Goal: Information Seeking & Learning: Check status

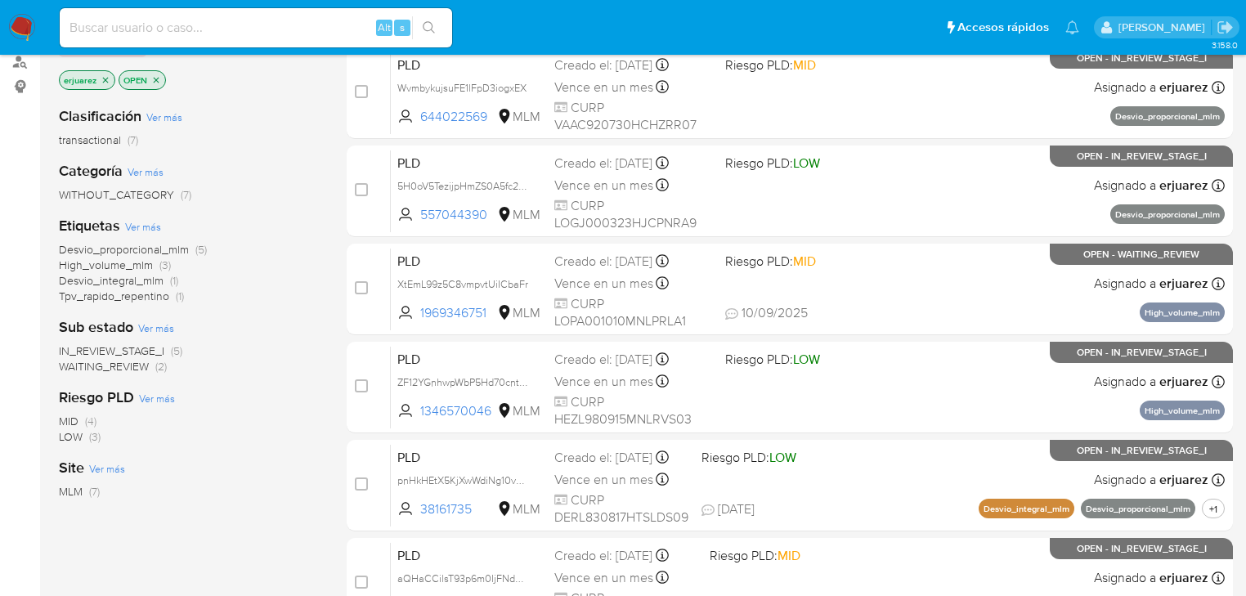
scroll to position [196, 0]
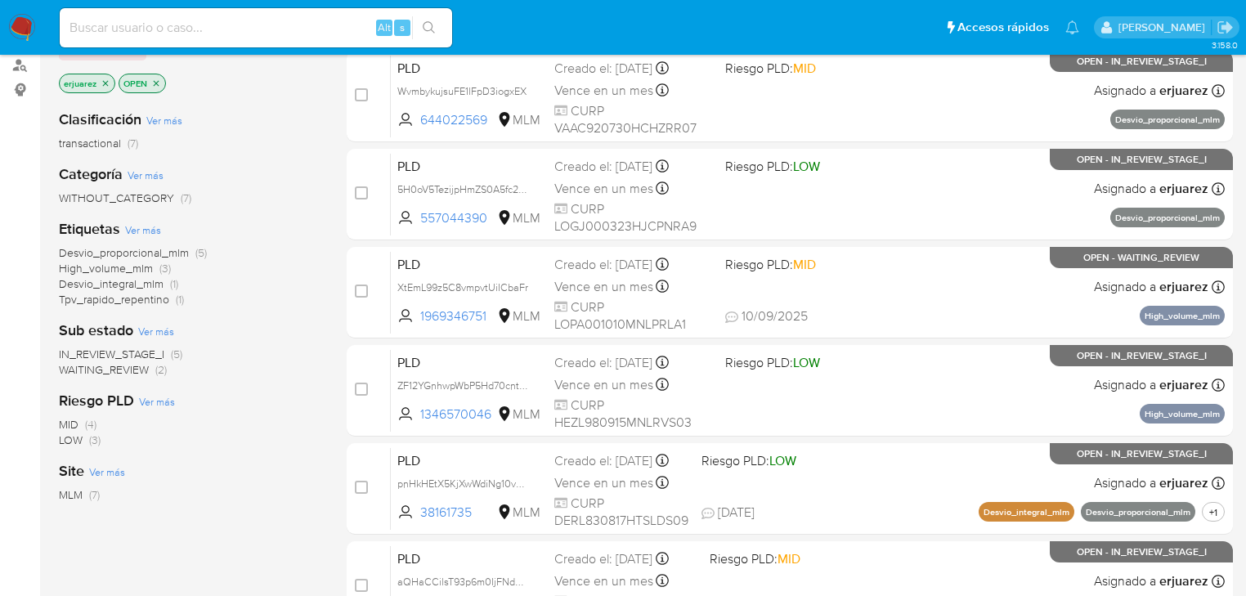
click at [121, 353] on span "IN_REVIEW_STAGE_I" at bounding box center [111, 354] width 105 height 16
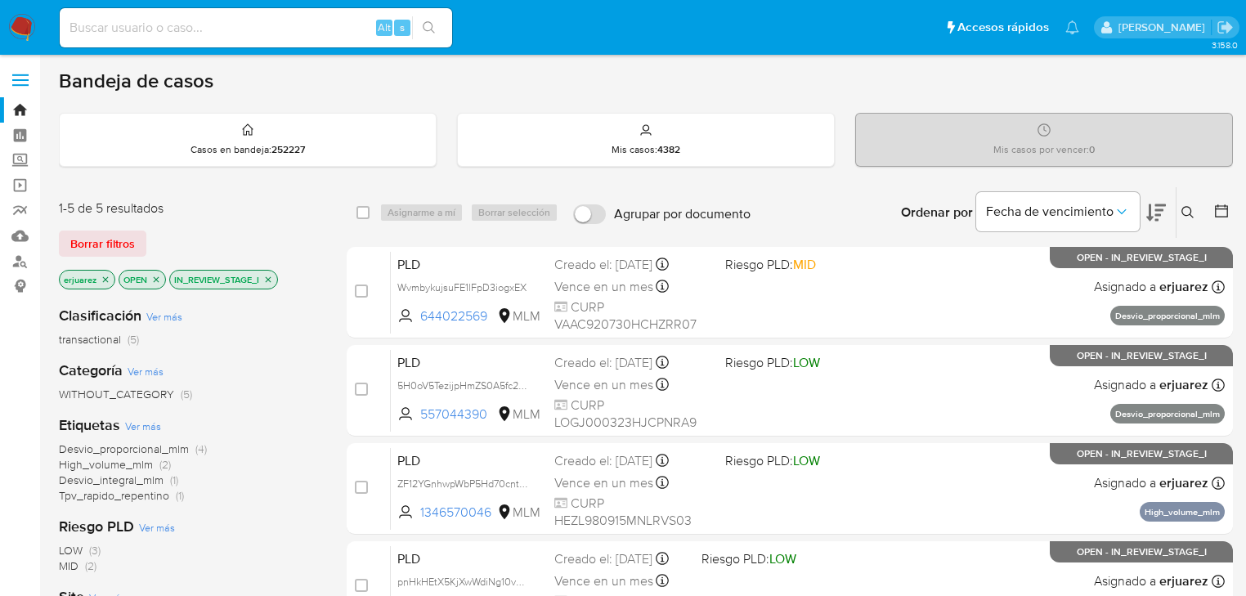
drag, startPoint x: 1181, startPoint y: 208, endPoint x: 1168, endPoint y: 214, distance: 14.3
click at [1181, 208] on icon at bounding box center [1187, 212] width 12 height 12
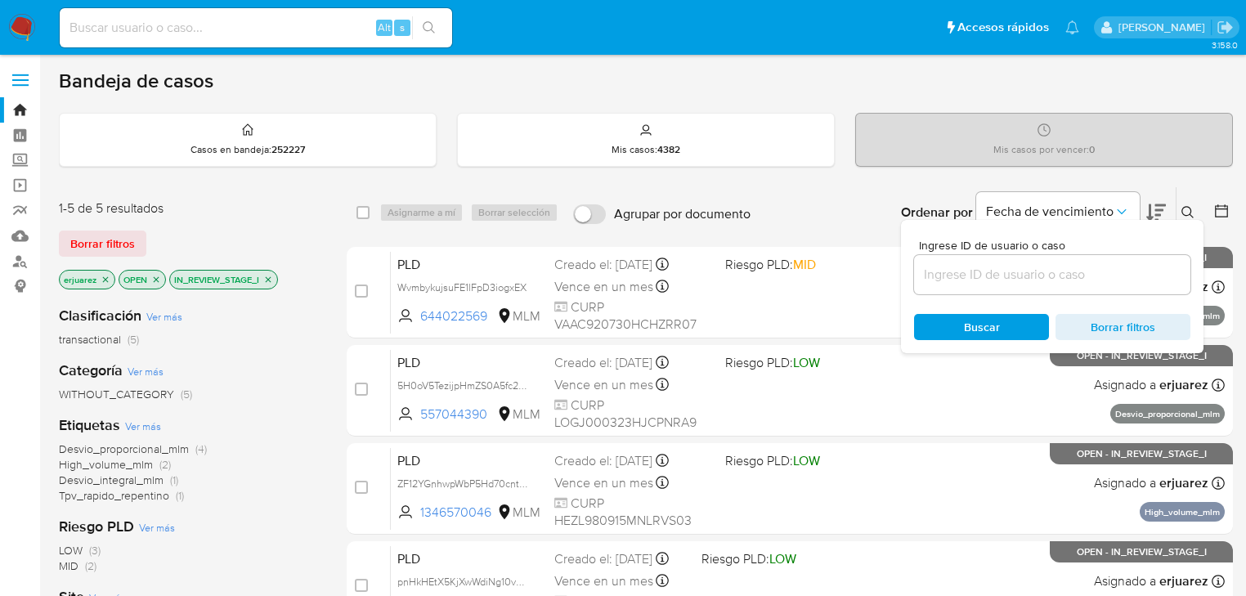
click at [1029, 268] on input at bounding box center [1052, 274] width 276 height 21
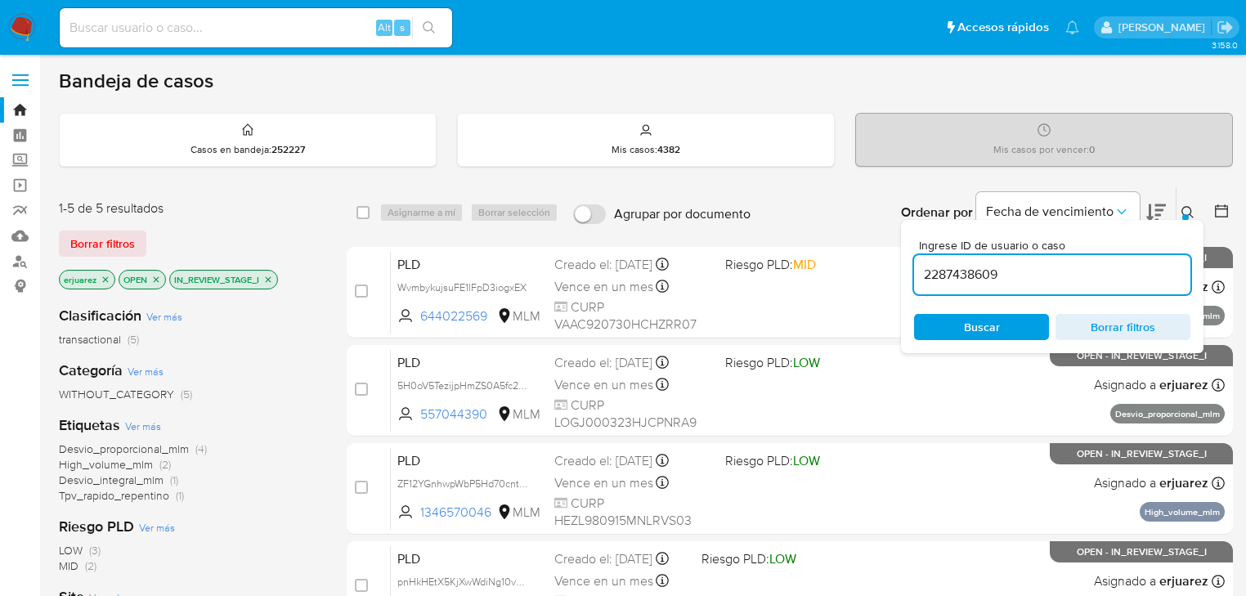
type input "2287438609"
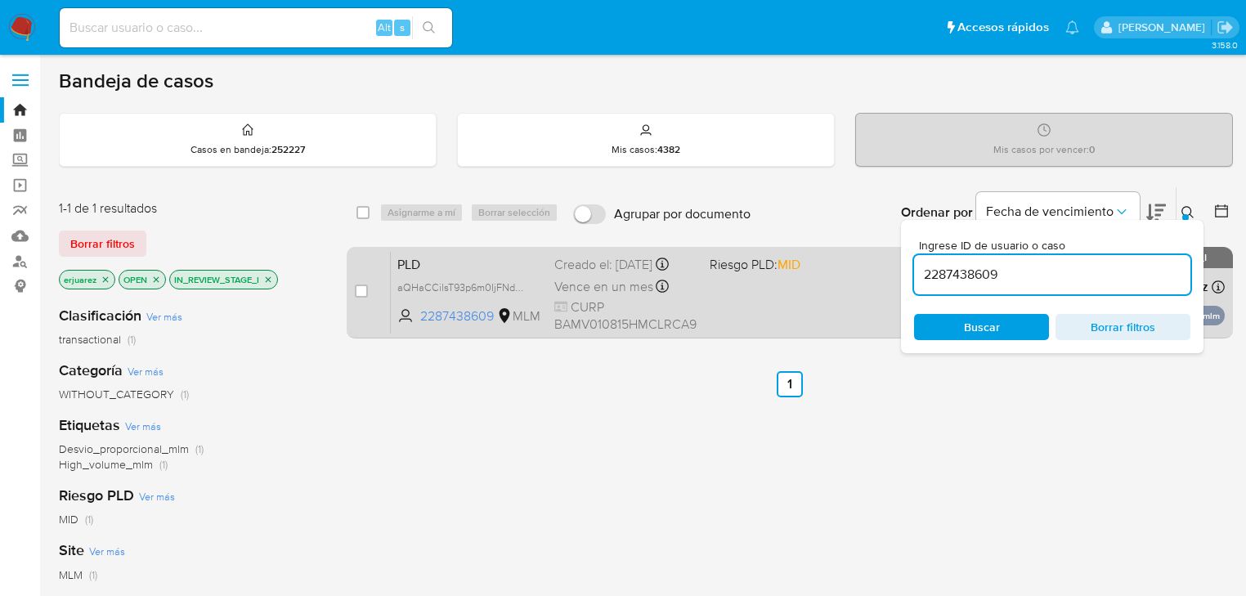
click at [821, 316] on div "PLD aQHaCCilsT93p6m0IjFNdLA6 2287438609 MLM Riesgo PLD: MID Creado el: 12/08/20…" at bounding box center [808, 292] width 834 height 83
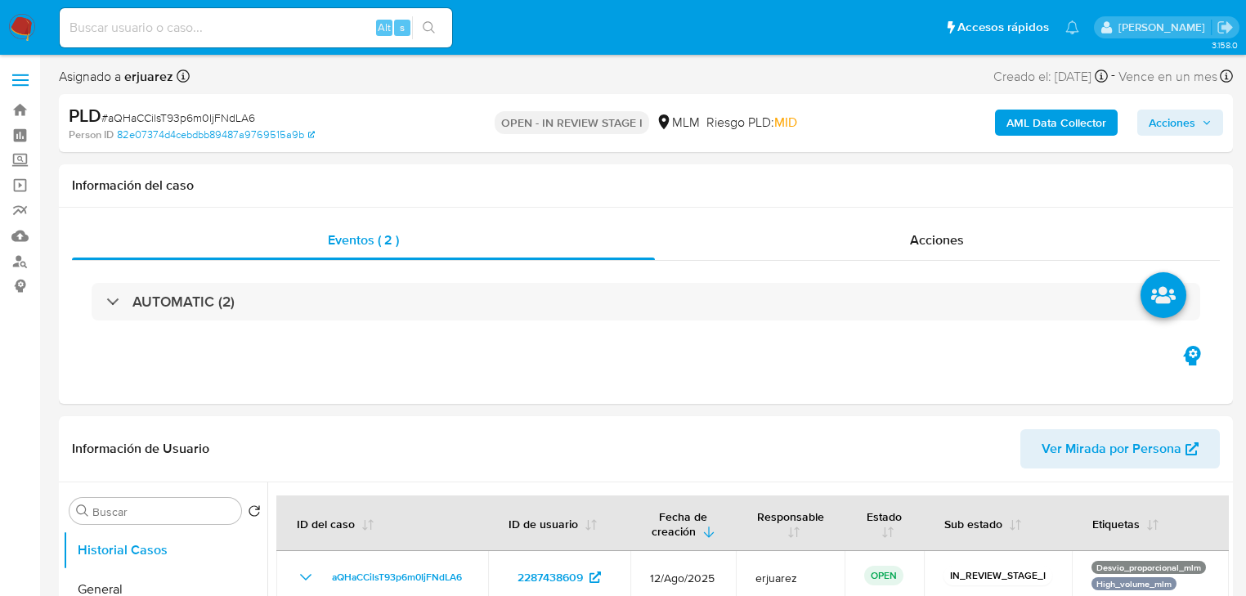
select select "10"
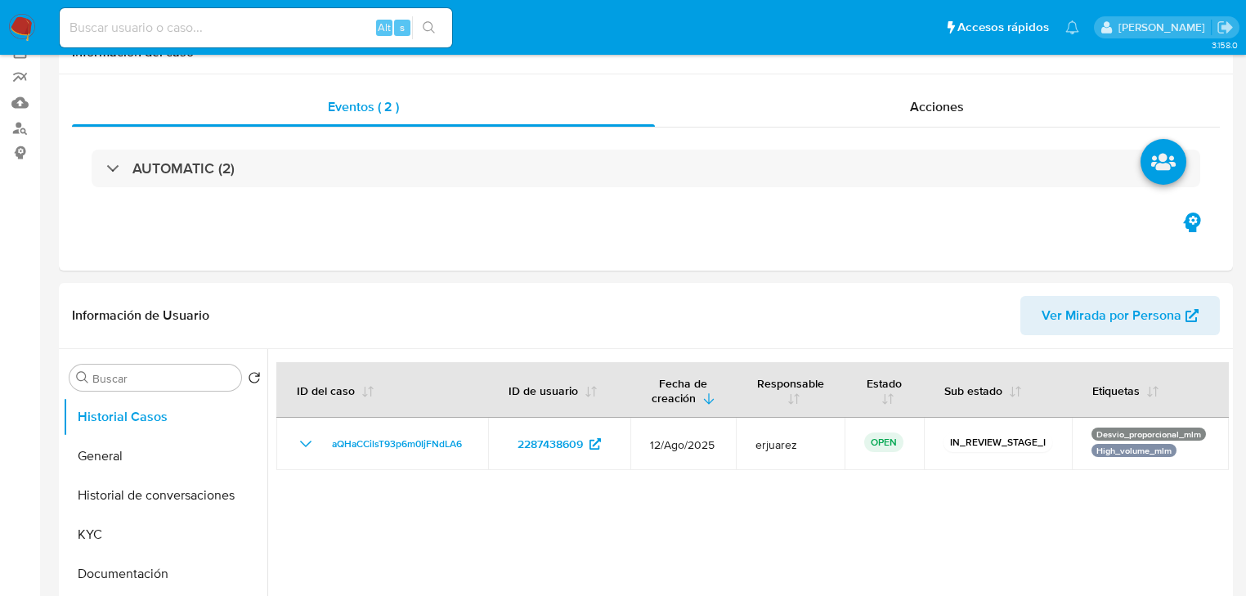
scroll to position [327, 0]
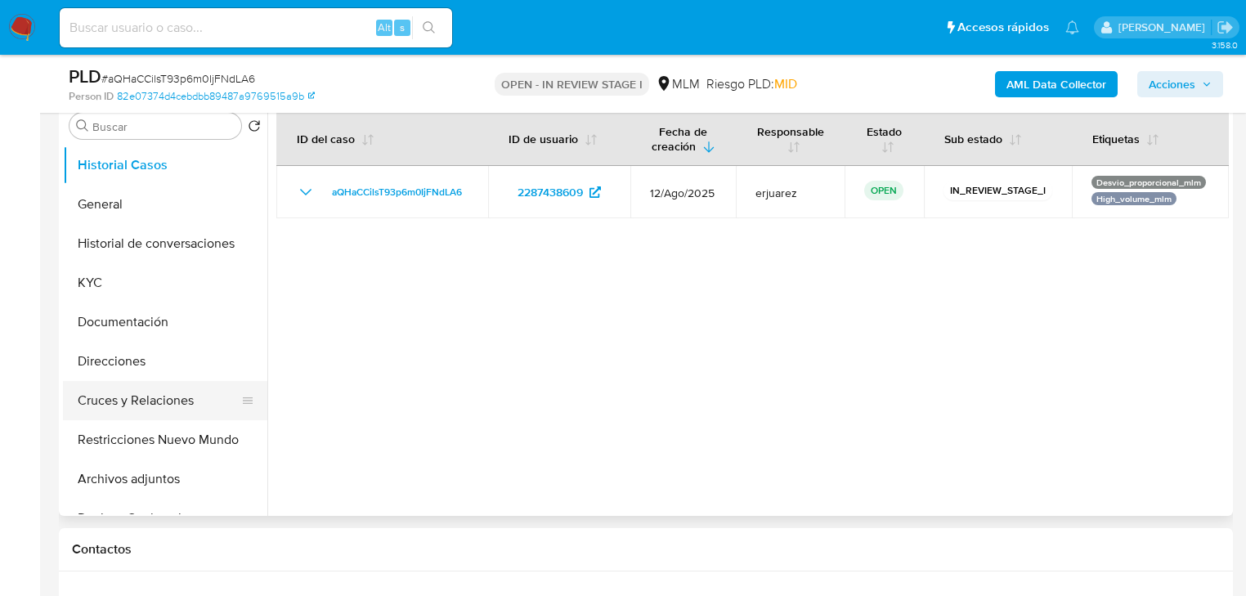
click at [156, 392] on button "Cruces y Relaciones" at bounding box center [158, 400] width 191 height 39
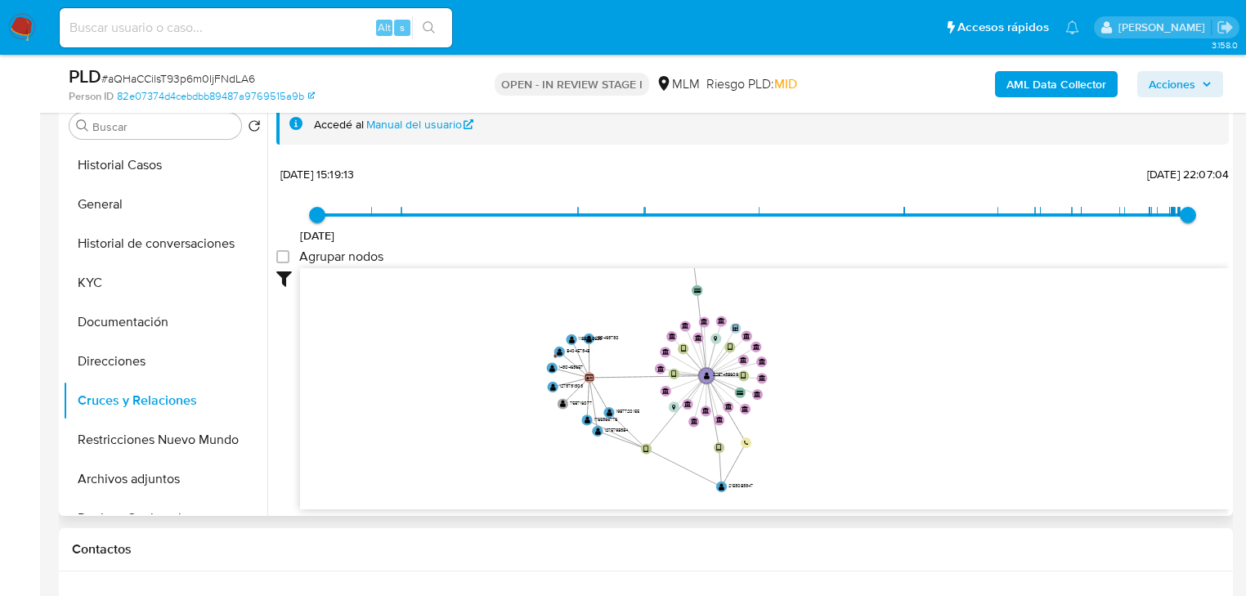
drag, startPoint x: 659, startPoint y: 353, endPoint x: 598, endPoint y: 342, distance: 61.6
click at [598, 342] on icon "device-6864e3dd2072cfe37649e386  user-2287438609  2287438609 device-675bb5e7e…" at bounding box center [764, 386] width 928 height 237
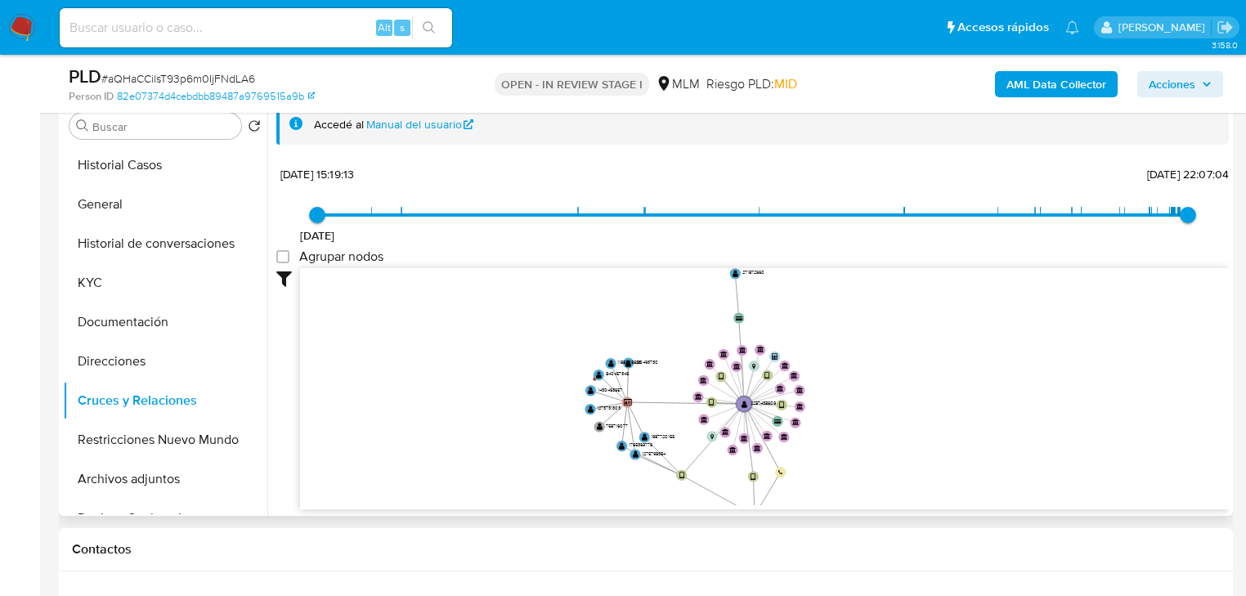
drag, startPoint x: 644, startPoint y: 449, endPoint x: 634, endPoint y: 315, distance: 134.4
click at [667, 314] on icon "device-6864e3dd2072cfe37649e386  user-2287438609  2287438609 device-675bb5e7e…" at bounding box center [764, 386] width 928 height 237
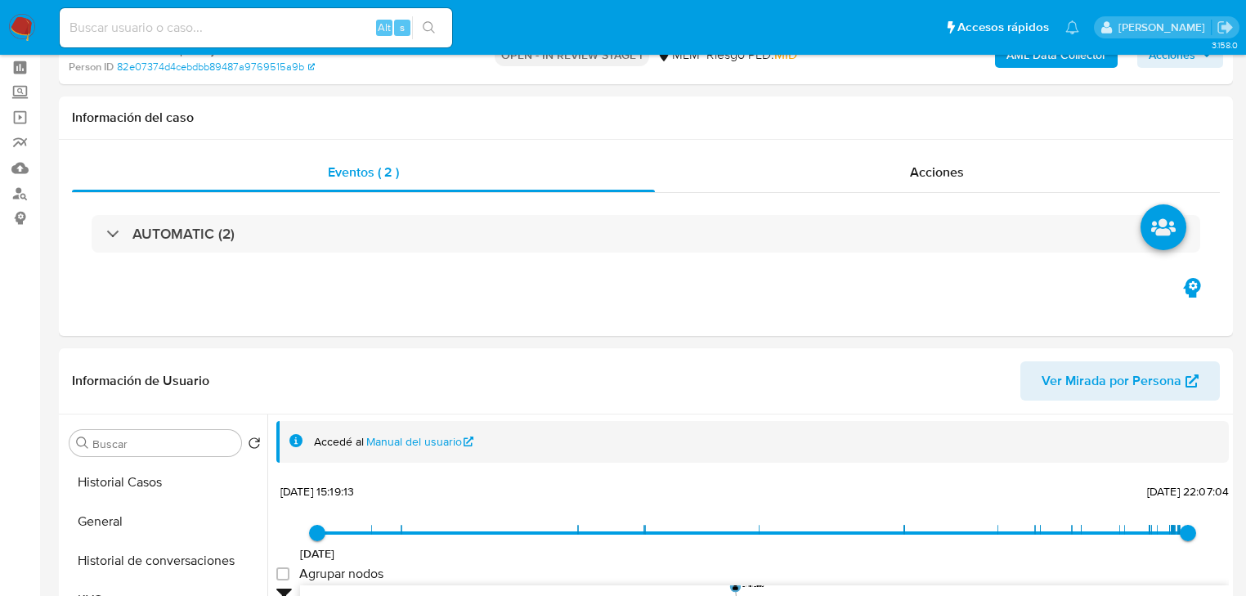
scroll to position [0, 0]
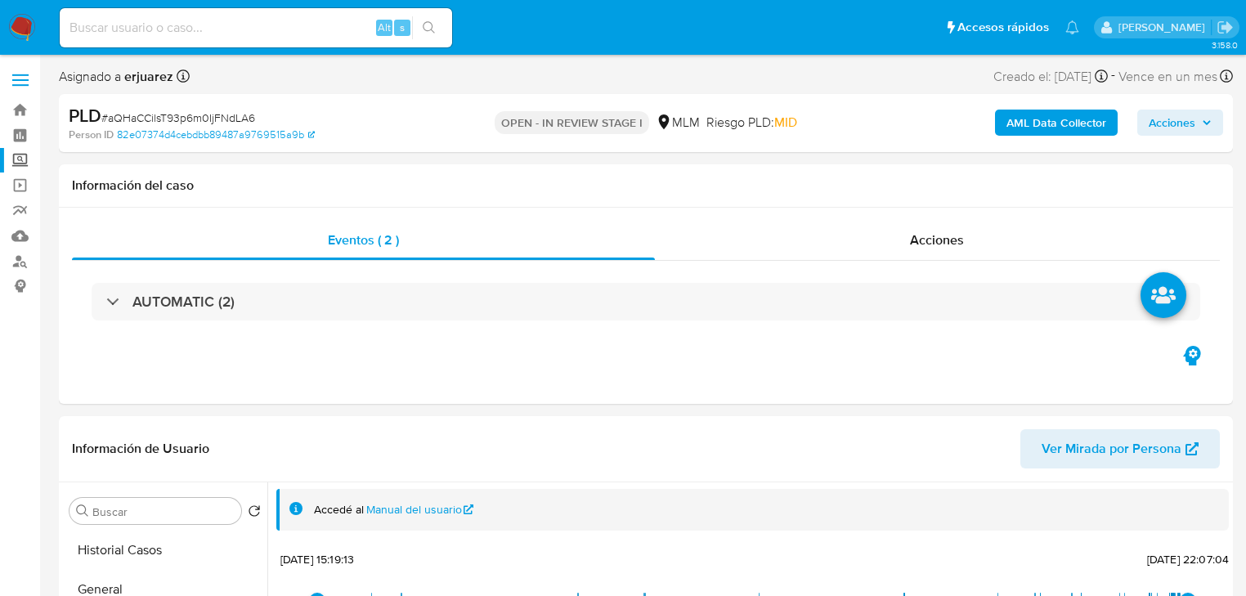
drag, startPoint x: 26, startPoint y: 170, endPoint x: 18, endPoint y: 166, distance: 9.1
click at [25, 170] on label "Screening" at bounding box center [97, 160] width 195 height 25
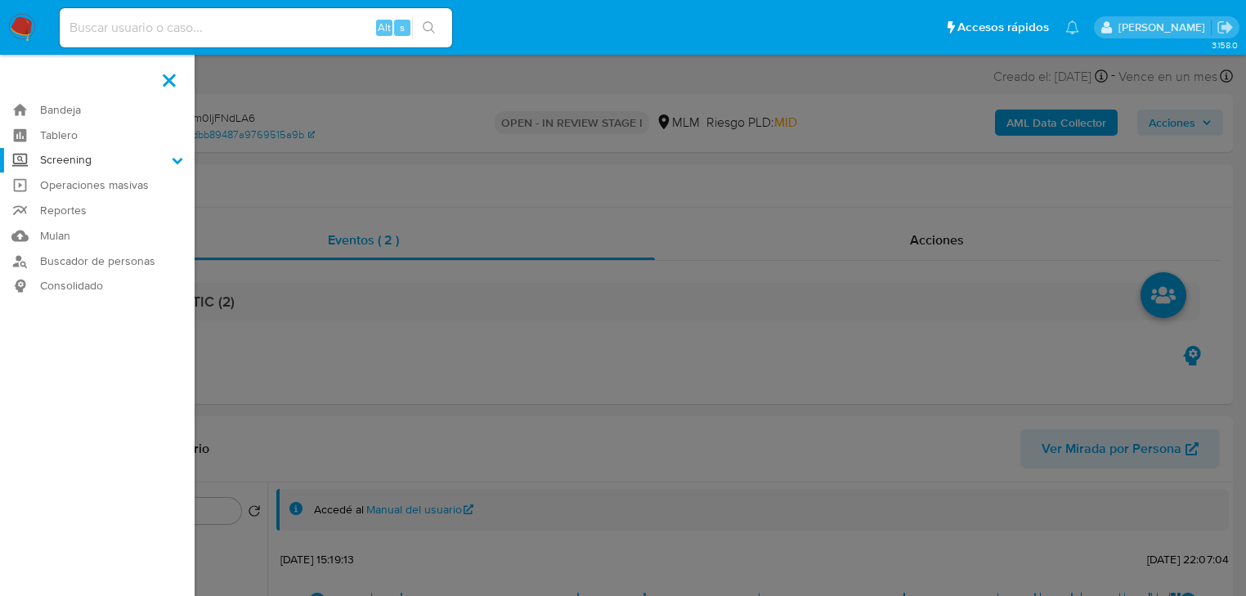
click at [0, 0] on input "Screening" at bounding box center [0, 0] width 0 height 0
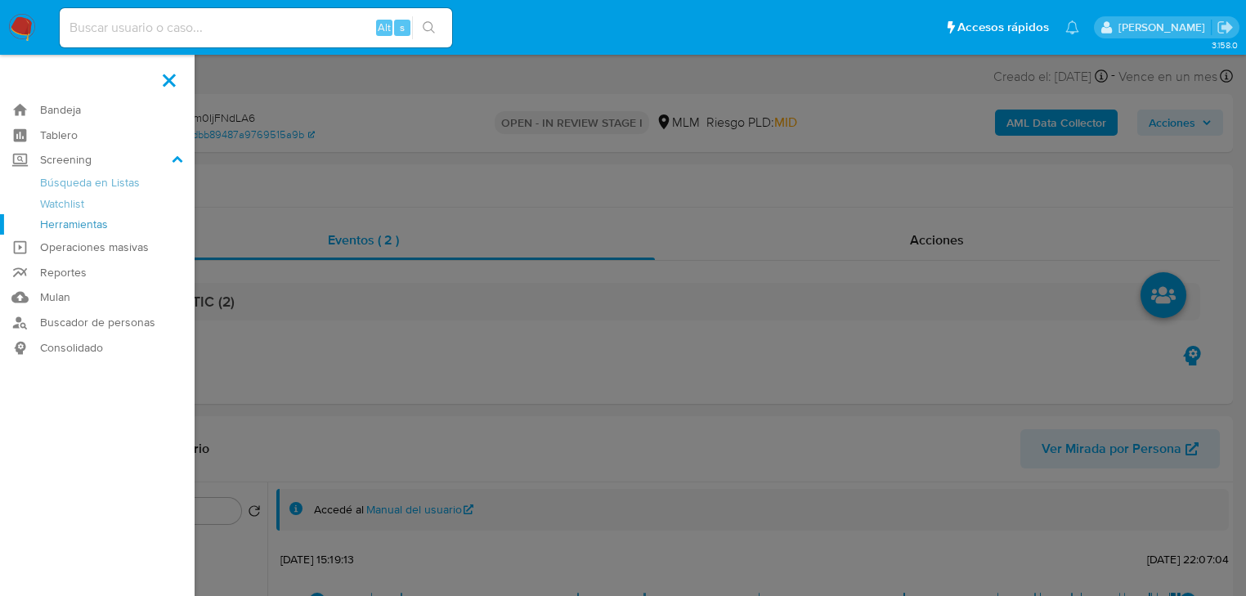
click at [57, 226] on link "Herramientas" at bounding box center [97, 224] width 195 height 20
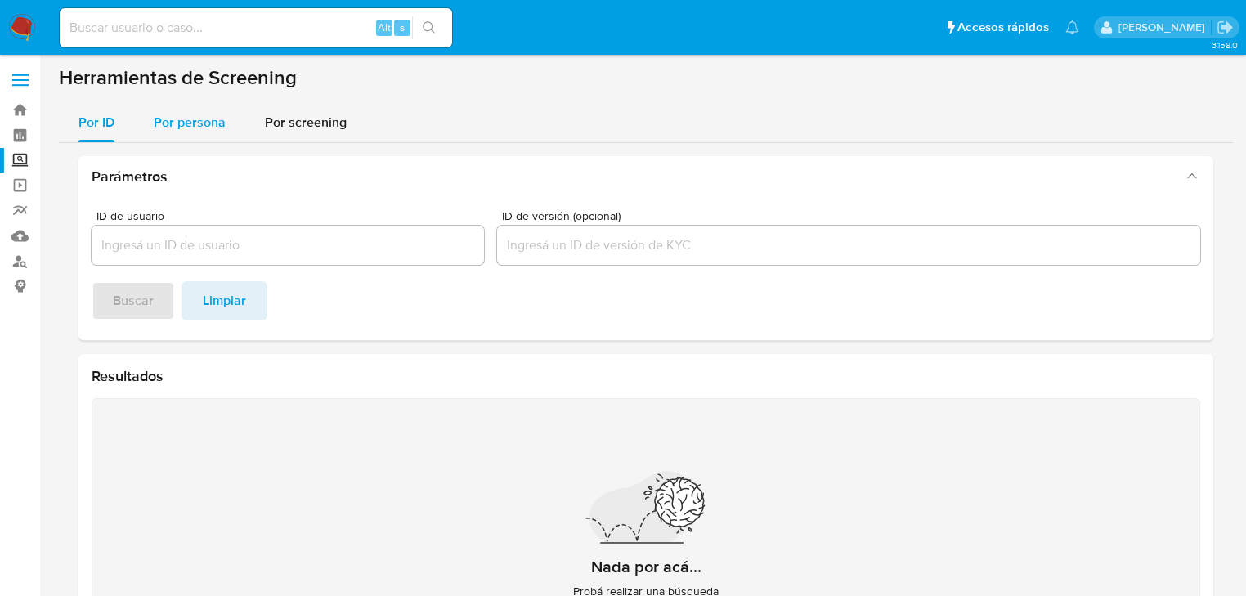
drag, startPoint x: 182, startPoint y: 131, endPoint x: 186, endPoint y: 154, distance: 23.1
click at [182, 132] on div "Por persona" at bounding box center [190, 122] width 72 height 39
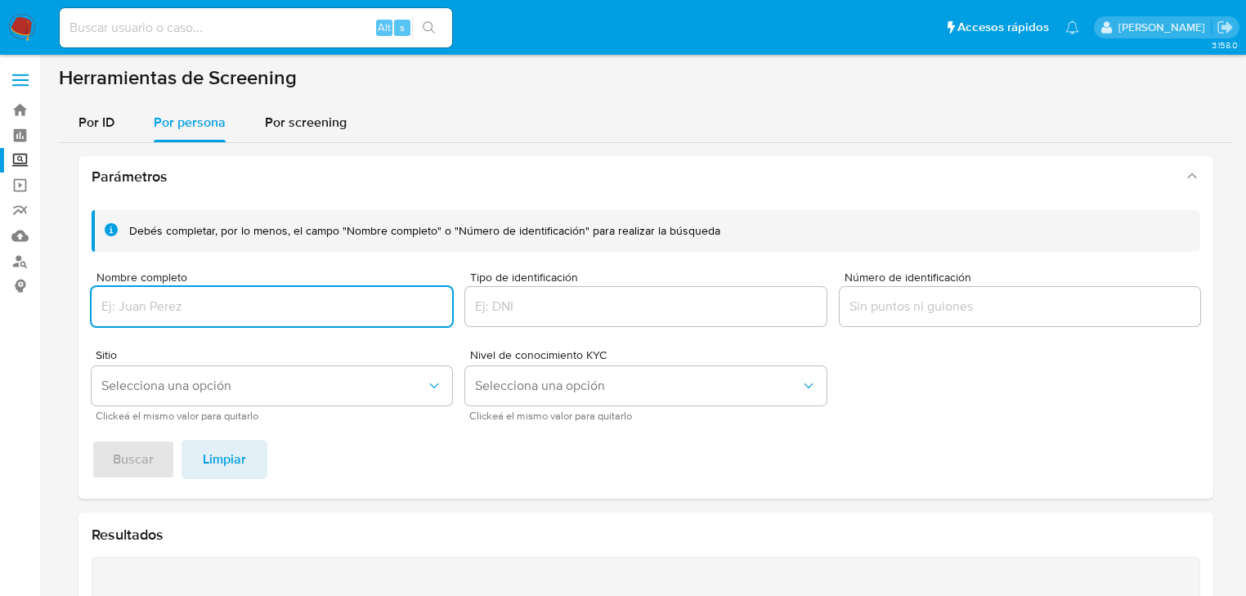
click at [154, 304] on input "Nombre completo" at bounding box center [272, 306] width 360 height 21
type input "JUAN CARLOS BALDERAS MARTINEZ"
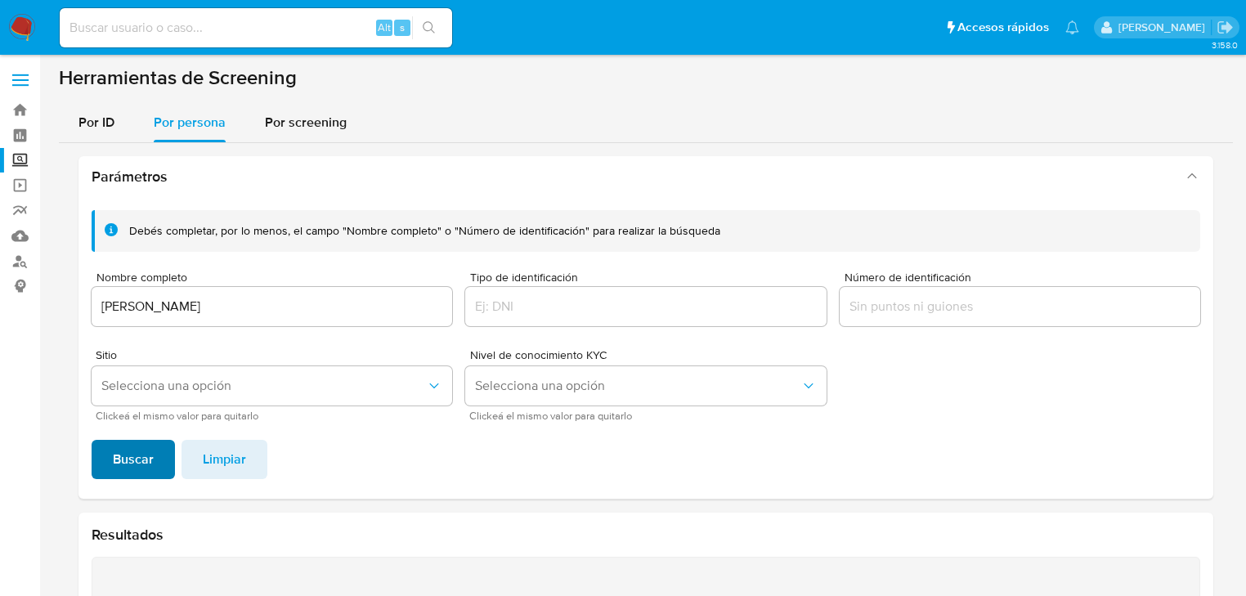
click at [137, 454] on span "Buscar" at bounding box center [133, 459] width 41 height 36
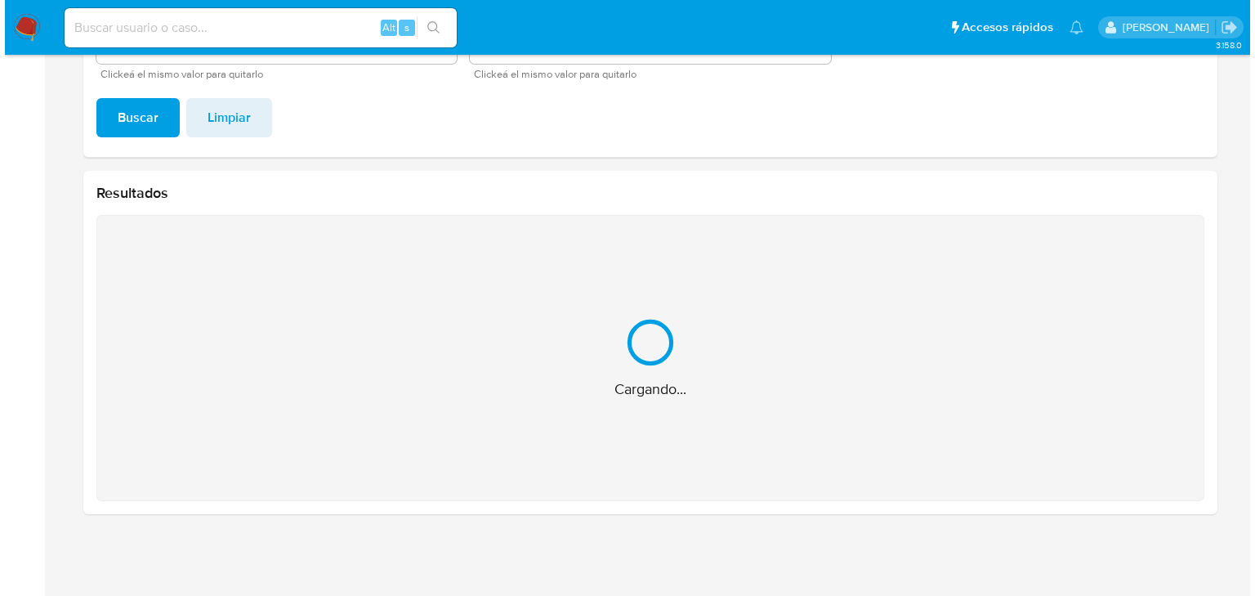
scroll to position [82, 0]
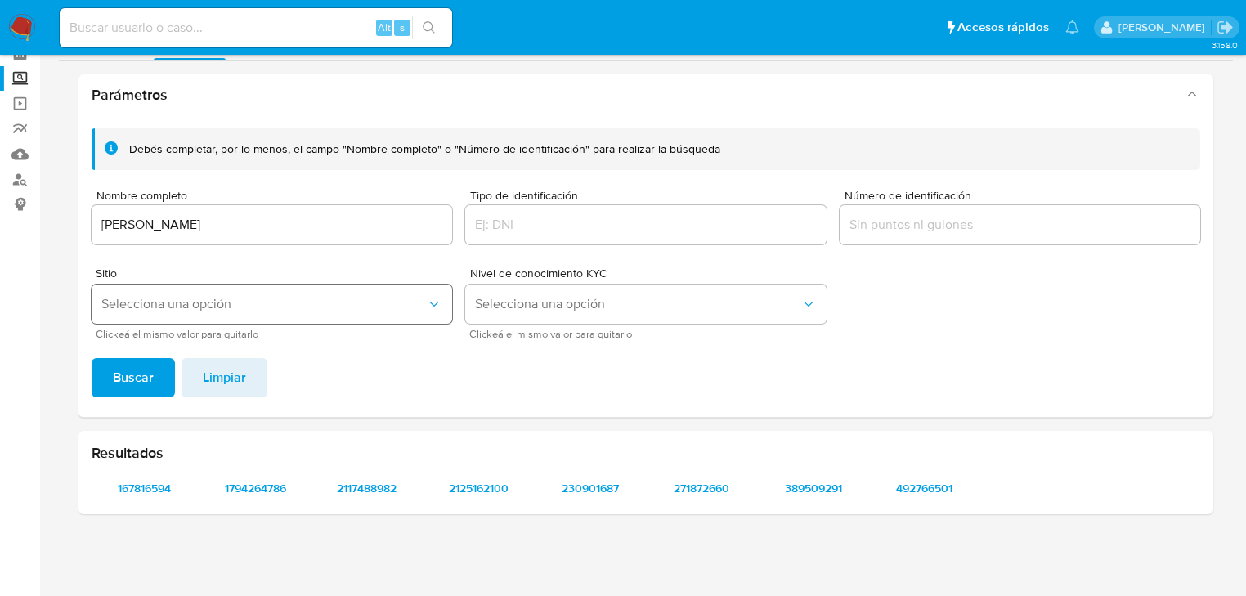
drag, startPoint x: 255, startPoint y: 310, endPoint x: 245, endPoint y: 307, distance: 10.1
click at [249, 308] on span "Selecciona una opción" at bounding box center [263, 304] width 324 height 16
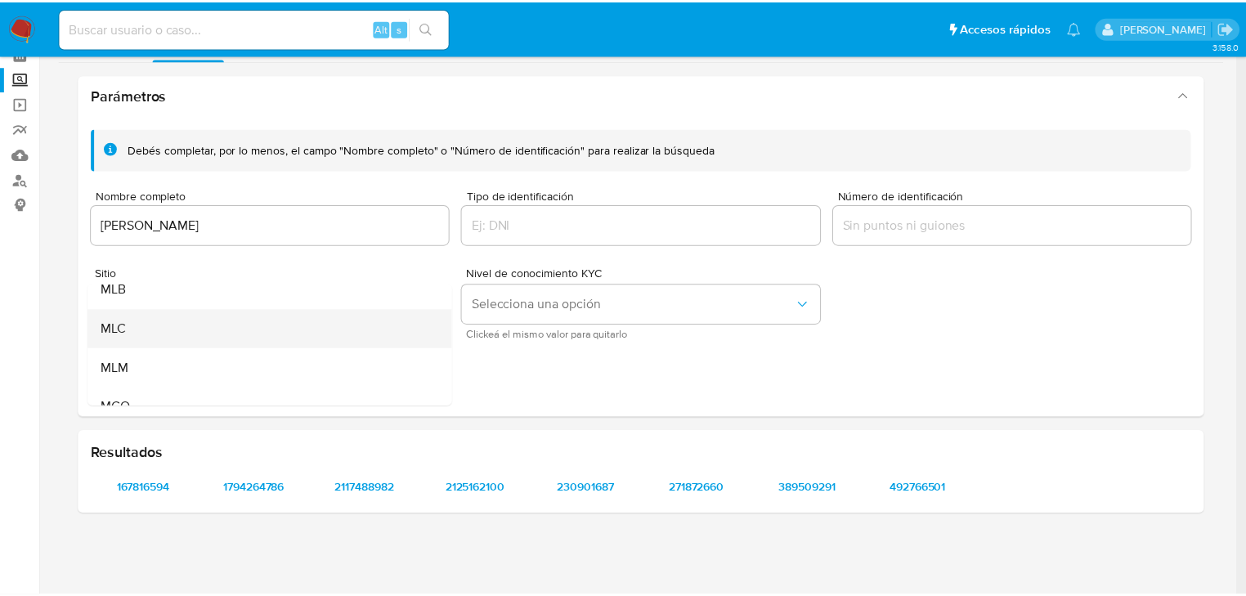
scroll to position [112, 0]
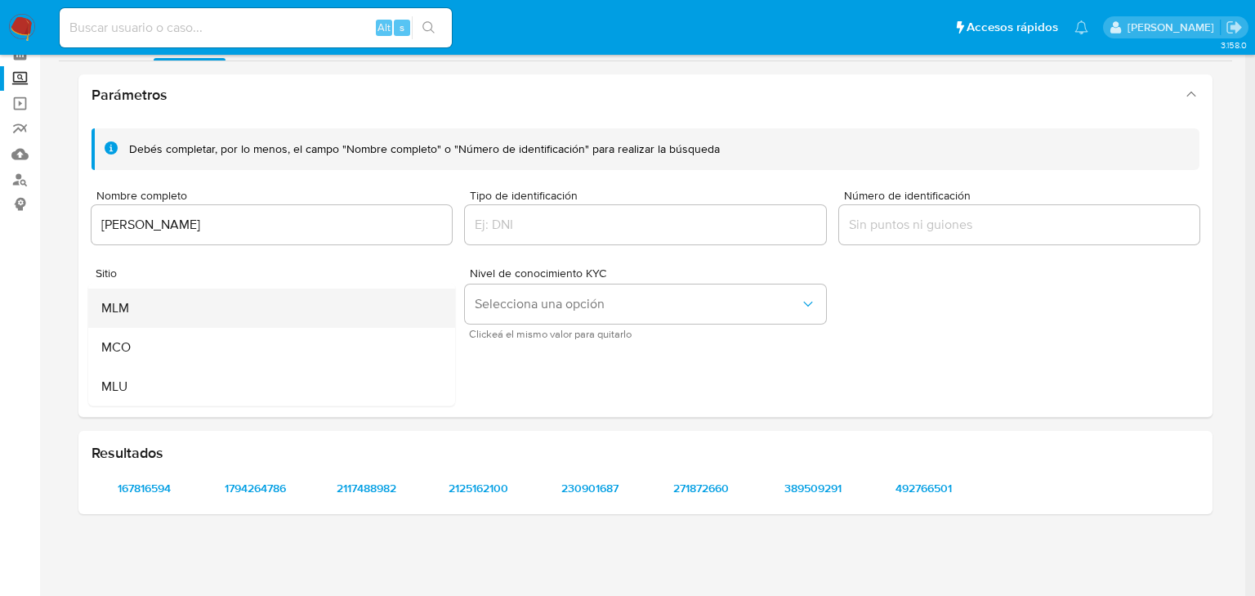
click at [119, 314] on span "MLM" at bounding box center [115, 308] width 28 height 16
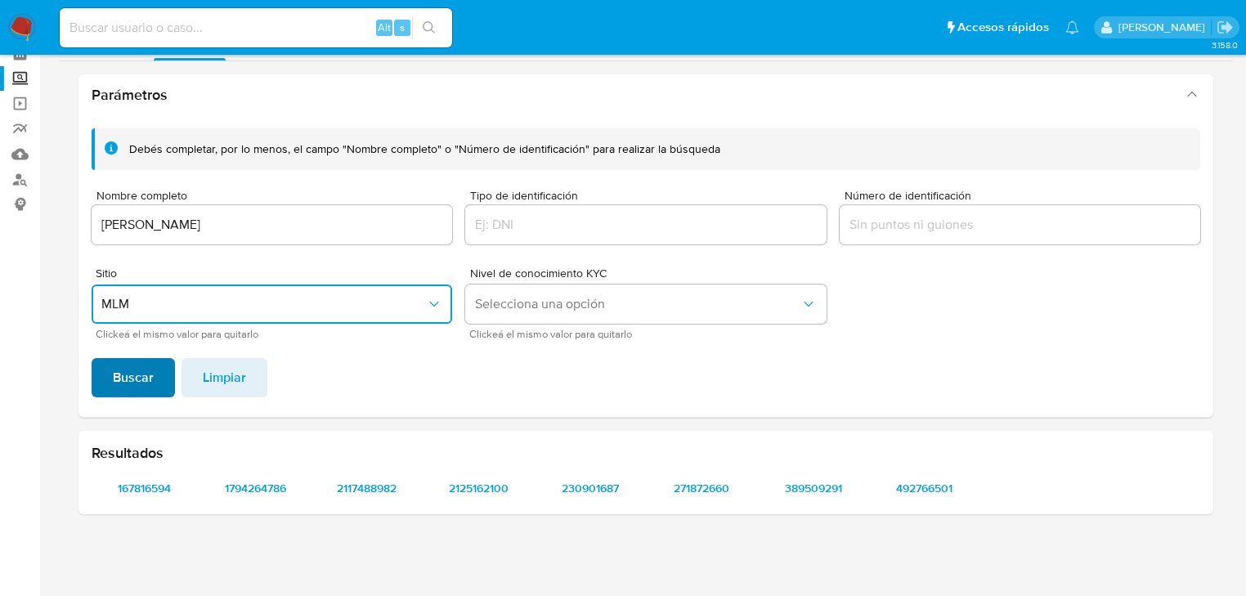
click at [129, 373] on span "Buscar" at bounding box center [133, 378] width 41 height 36
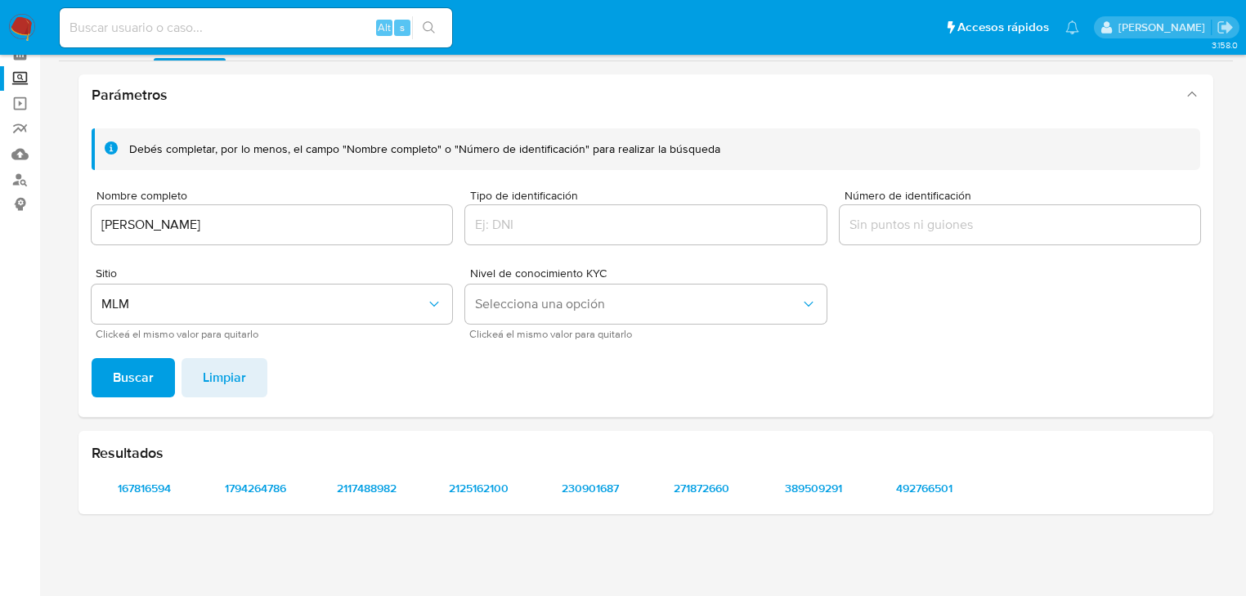
drag, startPoint x: 915, startPoint y: 232, endPoint x: 865, endPoint y: 232, distance: 49.9
click at [915, 232] on input "Número de identificación" at bounding box center [1019, 224] width 360 height 21
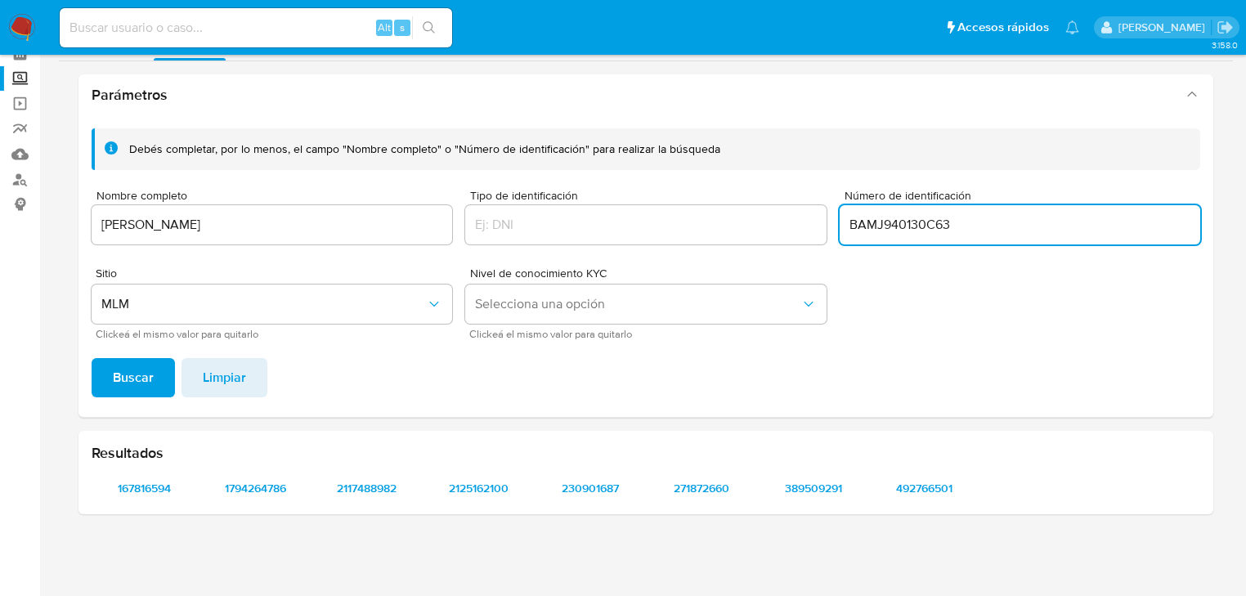
type input "BAMJ940130C63"
click at [127, 388] on span "Buscar" at bounding box center [133, 378] width 41 height 36
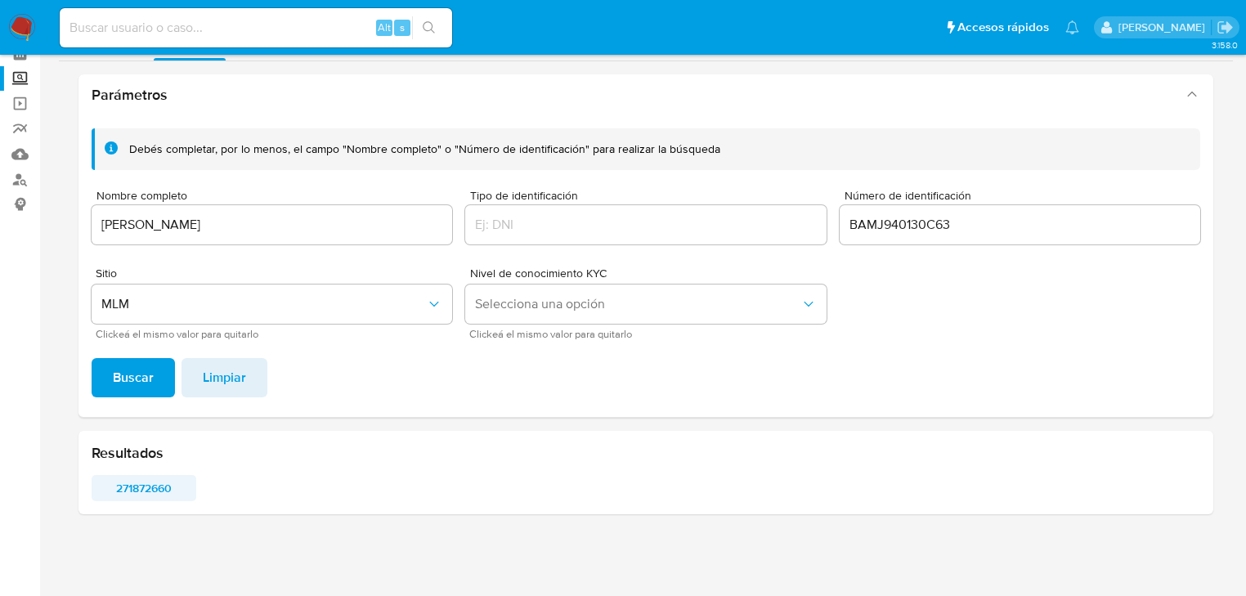
click at [163, 476] on span "271872660" at bounding box center [144, 487] width 82 height 23
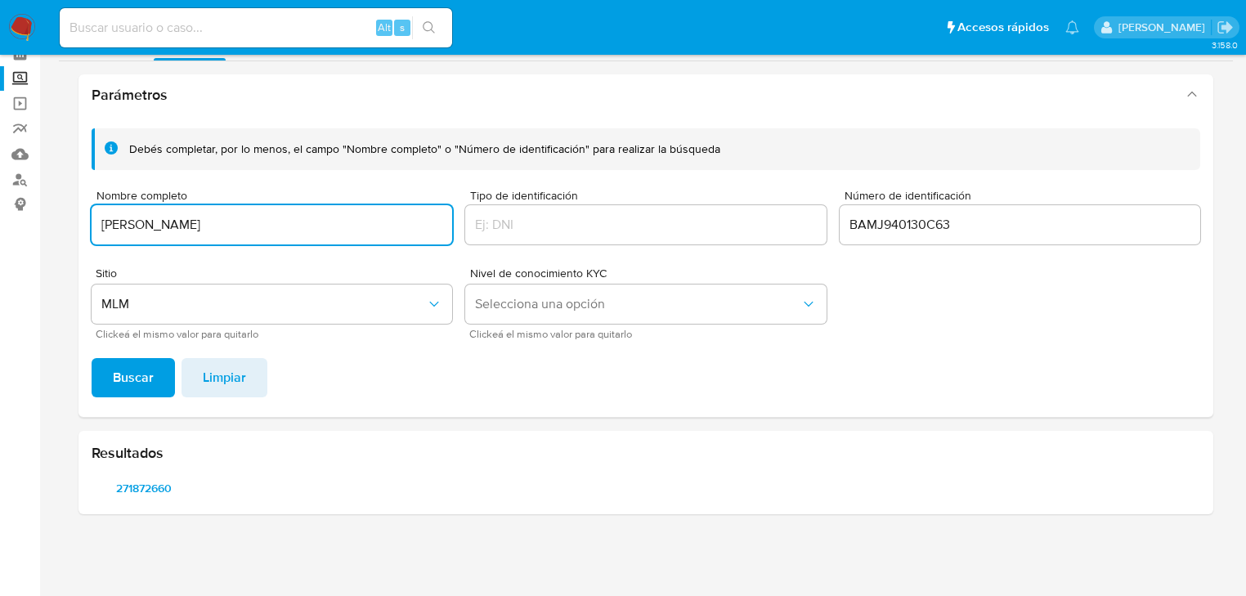
drag, startPoint x: 347, startPoint y: 221, endPoint x: 87, endPoint y: 201, distance: 259.9
click at [87, 201] on div "Debés completar, por lo menos, el campo "Nombre completo" o "Número de identifi…" at bounding box center [645, 266] width 1134 height 302
click at [333, 226] on input "JUAN CARLOS BALDERAS MARTINEZ" at bounding box center [272, 224] width 360 height 21
drag, startPoint x: 333, startPoint y: 226, endPoint x: 54, endPoint y: 226, distance: 279.5
click at [54, 226] on main "3.158.0" at bounding box center [623, 257] width 1246 height 678
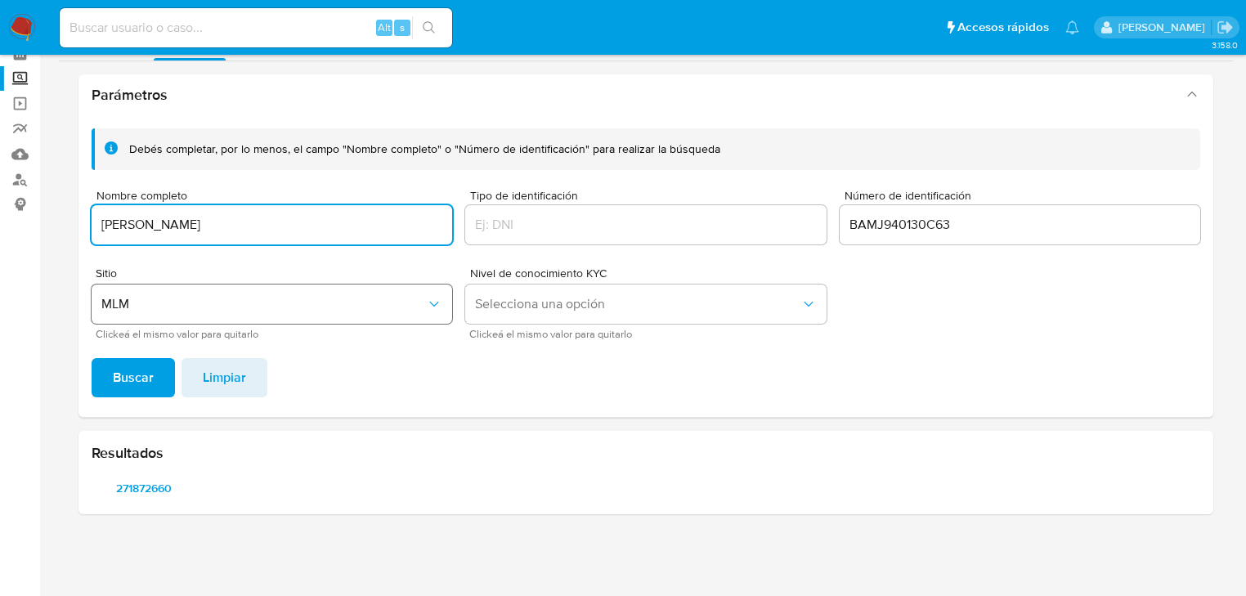
paste input "LAURA ISABEL MACEDA LEO"
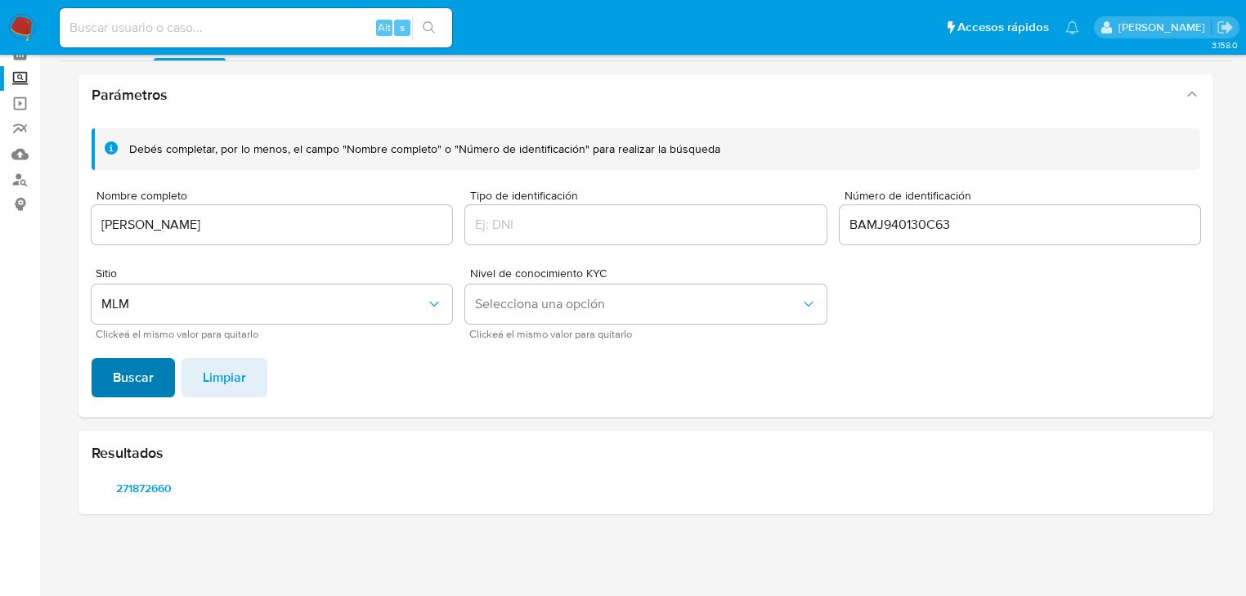
click at [110, 368] on button "Buscar" at bounding box center [133, 377] width 83 height 39
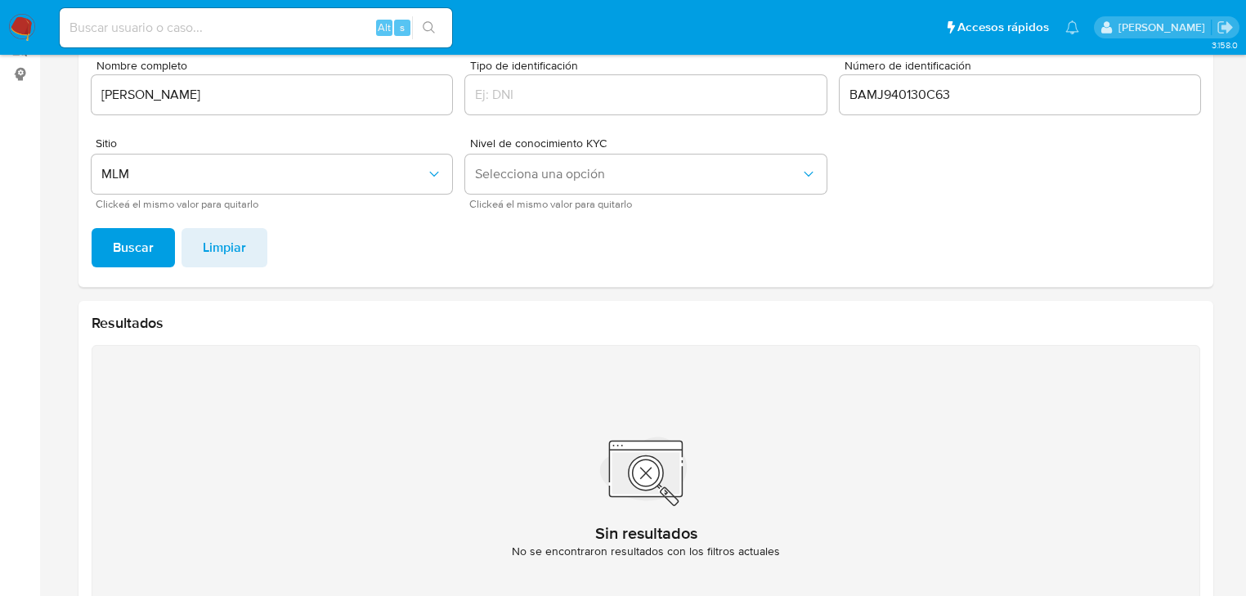
scroll to position [212, 0]
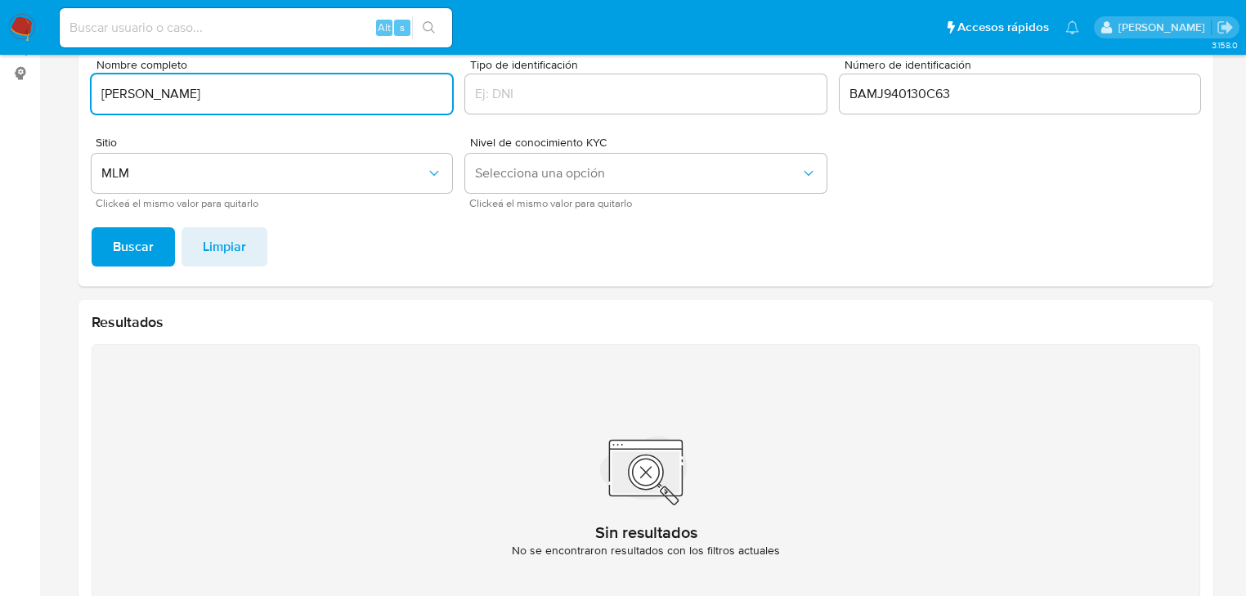
click at [275, 92] on input "LAURA ISABEL MACEDA LEO" at bounding box center [272, 93] width 360 height 21
type input "LAURA ISABEL MACEDA LEON"
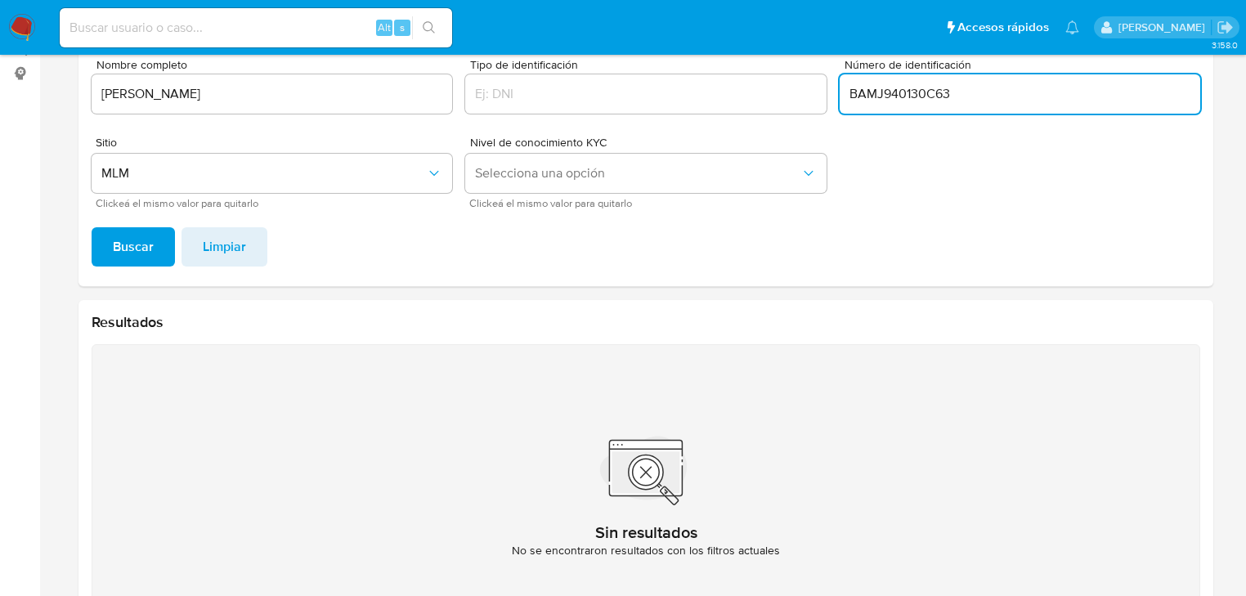
drag, startPoint x: 976, startPoint y: 87, endPoint x: 739, endPoint y: 75, distance: 237.3
click at [739, 74] on div "Debés completar, por lo menos, el campo "Nombre completo" o "Número de identifi…" at bounding box center [646, 103] width 1108 height 210
click at [127, 242] on span "Buscar" at bounding box center [133, 247] width 41 height 36
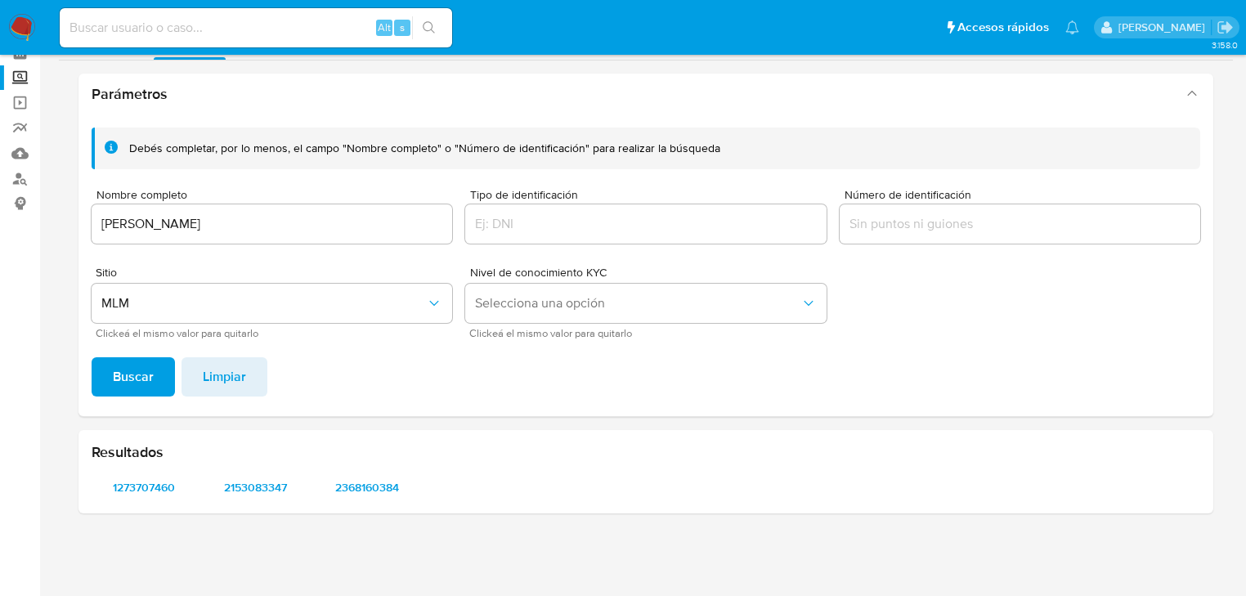
scroll to position [82, 0]
click at [899, 214] on input "Número de identificación" at bounding box center [1019, 224] width 360 height 21
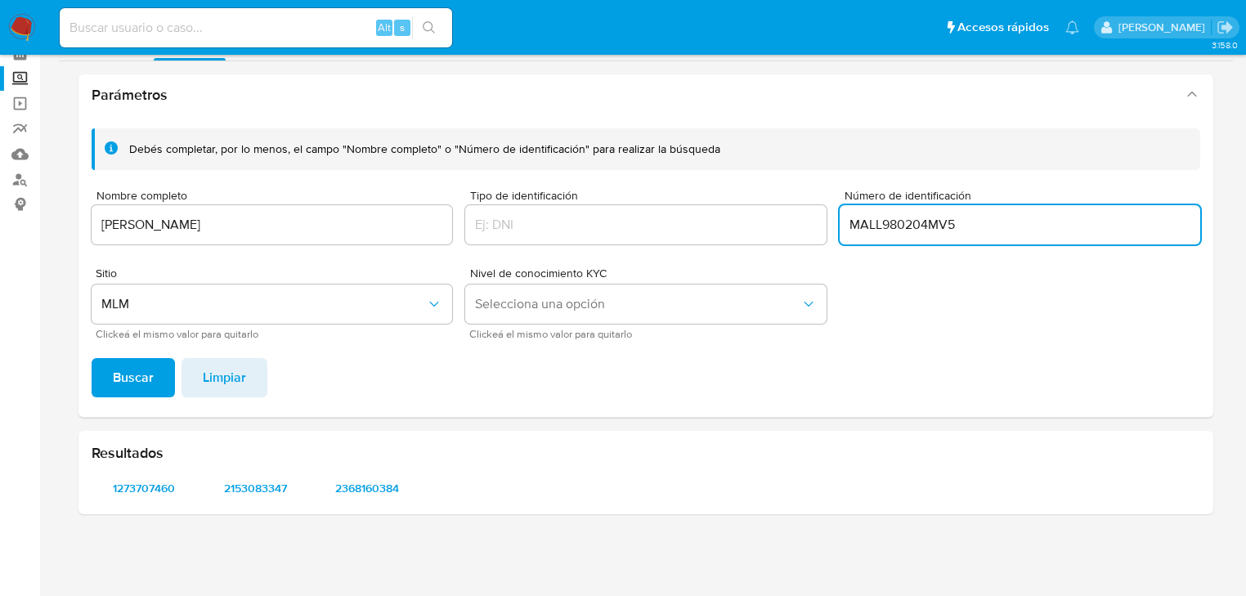
click at [103, 386] on button "Buscar" at bounding box center [133, 377] width 83 height 39
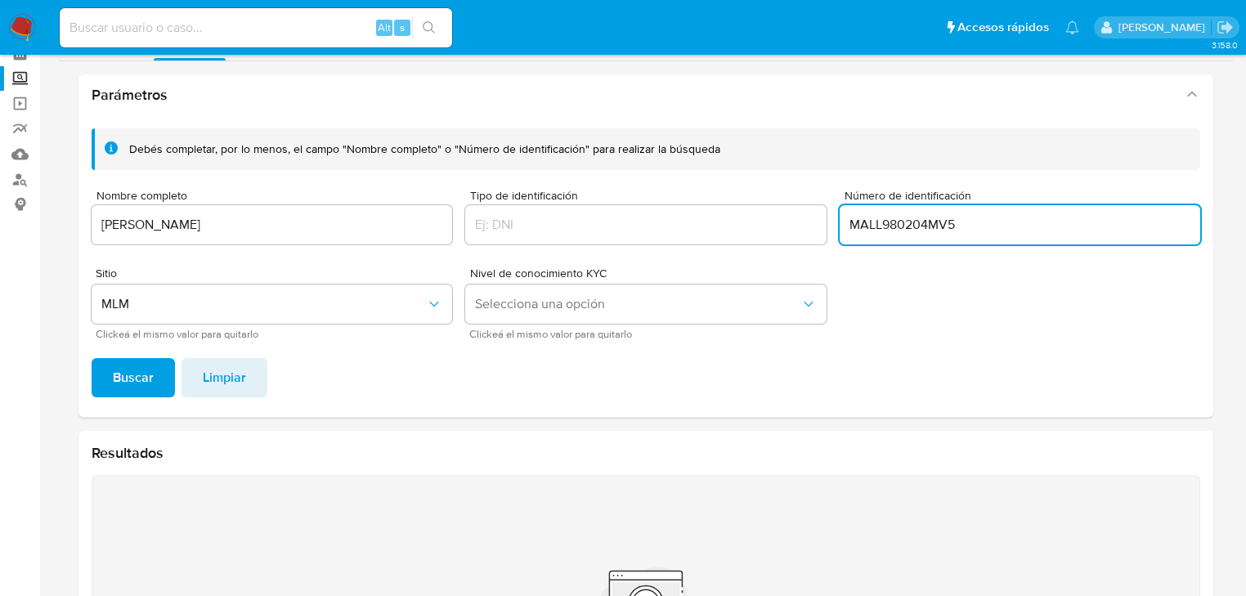
drag, startPoint x: 983, startPoint y: 226, endPoint x: 821, endPoint y: 229, distance: 161.9
click at [821, 229] on div "Debés completar, por lo menos, el campo "Nombre completo" o "Número de identifi…" at bounding box center [646, 233] width 1108 height 210
click at [931, 232] on input "MALL980204MV5" at bounding box center [1019, 224] width 360 height 21
drag, startPoint x: 934, startPoint y: 227, endPoint x: 1029, endPoint y: 245, distance: 96.5
click at [1029, 245] on div "Número de identificación MALL980204MV5" at bounding box center [1019, 219] width 360 height 58
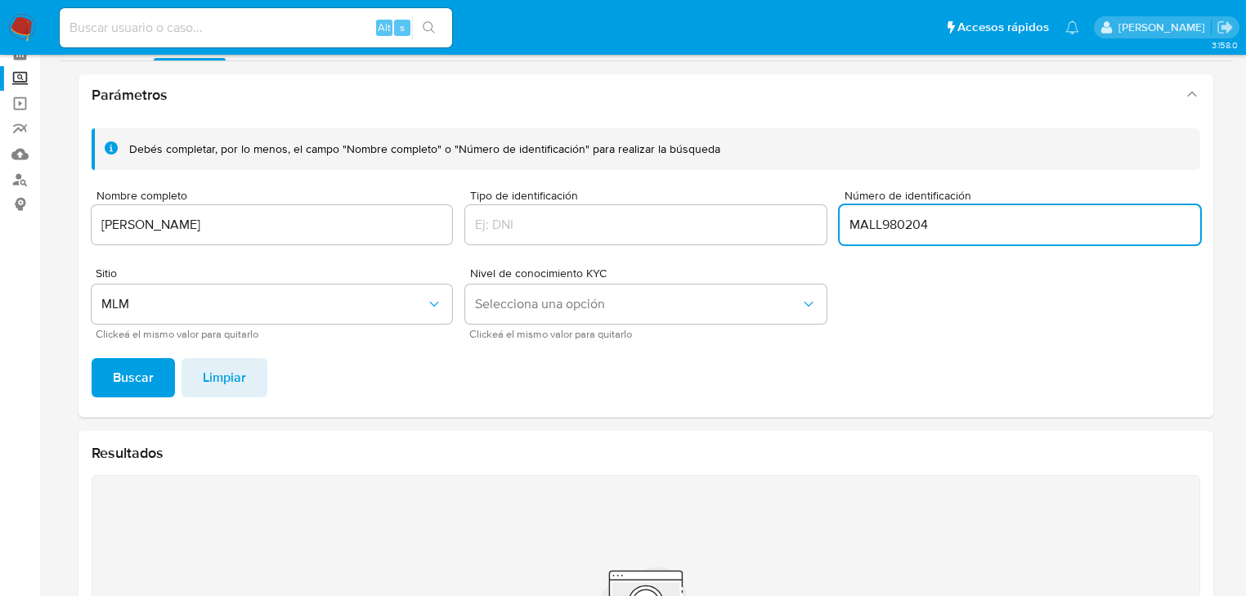
type input "MALL980204"
click at [92, 358] on button "Buscar" at bounding box center [133, 377] width 83 height 39
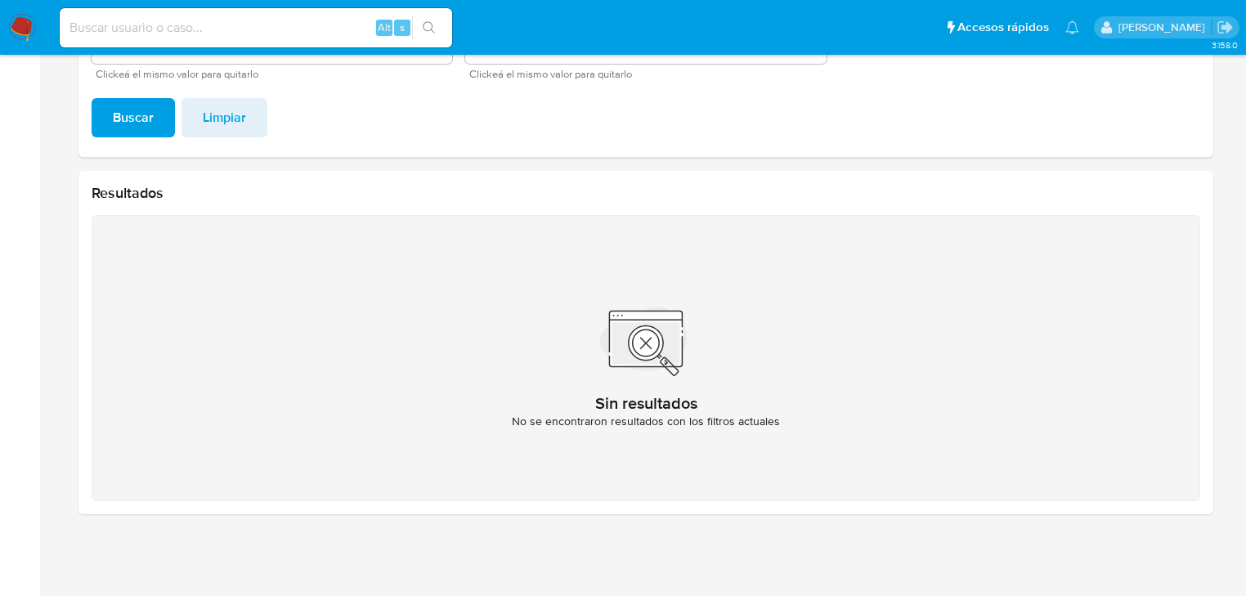
scroll to position [15, 0]
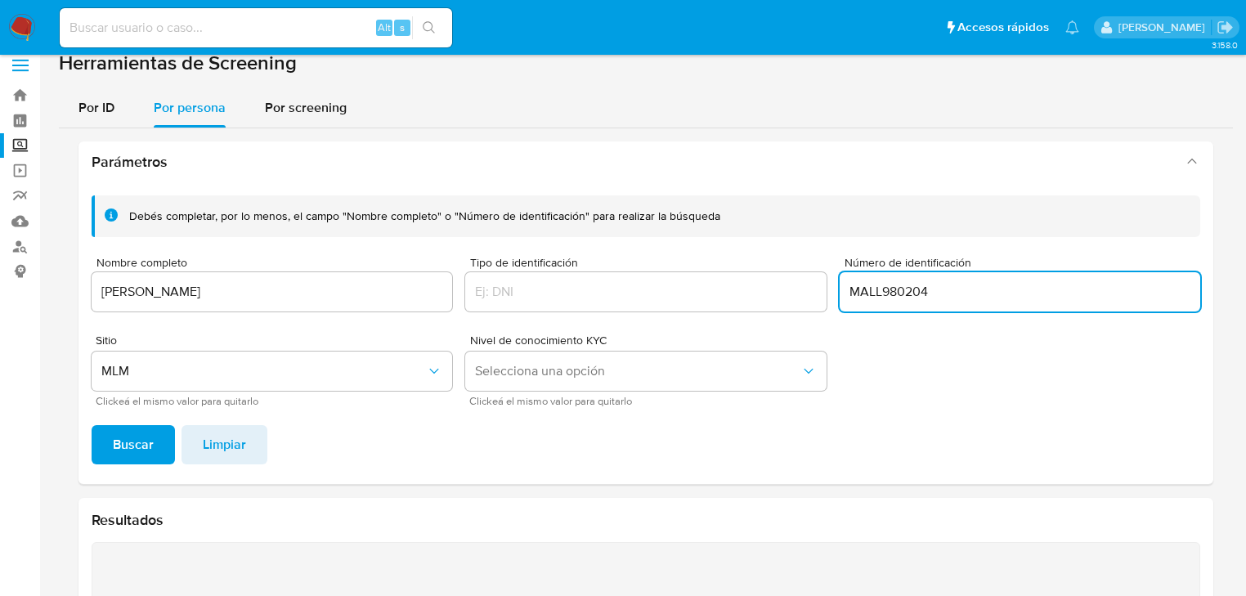
drag, startPoint x: 966, startPoint y: 285, endPoint x: 749, endPoint y: 269, distance: 218.0
click at [754, 259] on div "Debés completar, por lo menos, el campo "Nombre completo" o "Número de identifi…" at bounding box center [646, 300] width 1108 height 210
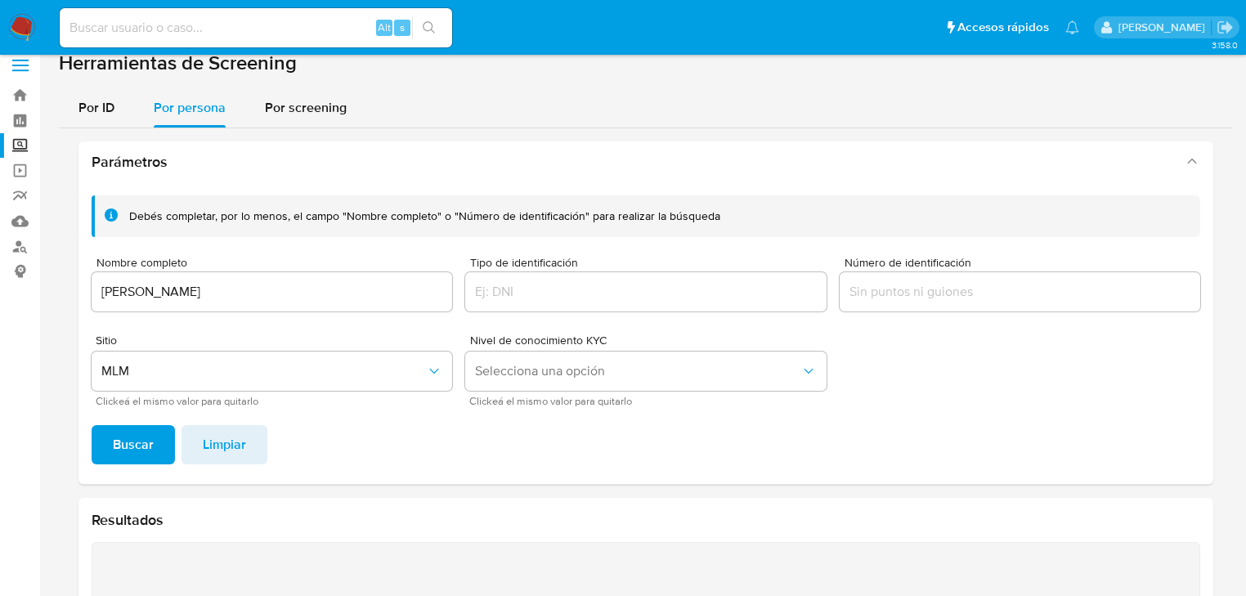
click at [132, 451] on span "Buscar" at bounding box center [133, 445] width 41 height 36
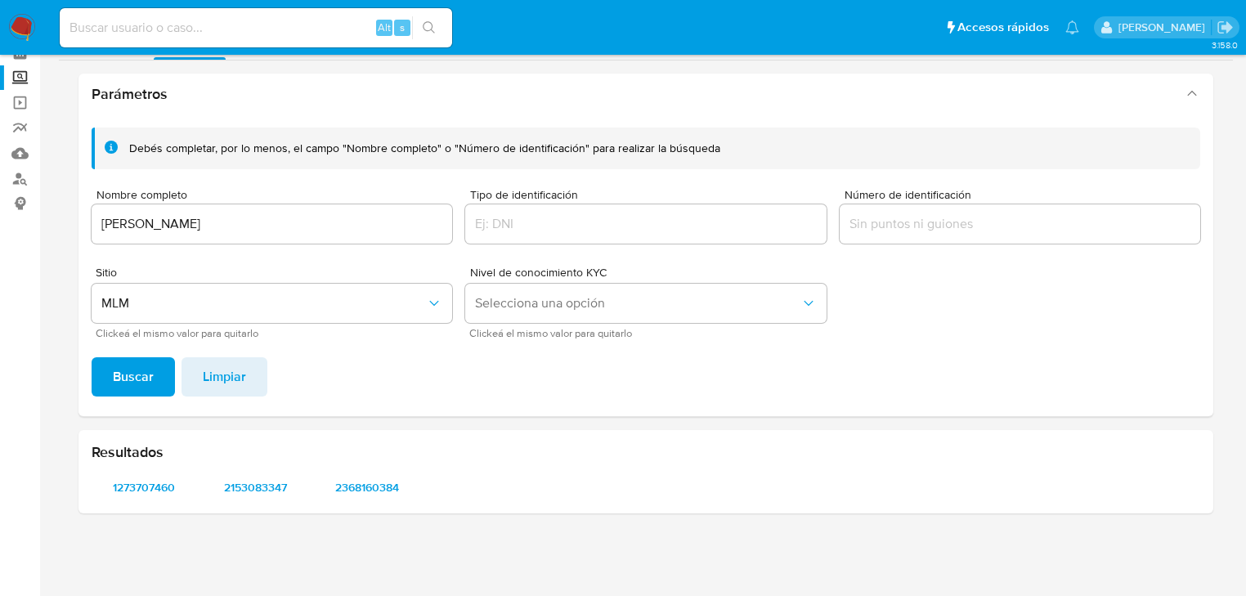
scroll to position [82, 0]
click at [137, 476] on span "1273707460" at bounding box center [144, 487] width 82 height 23
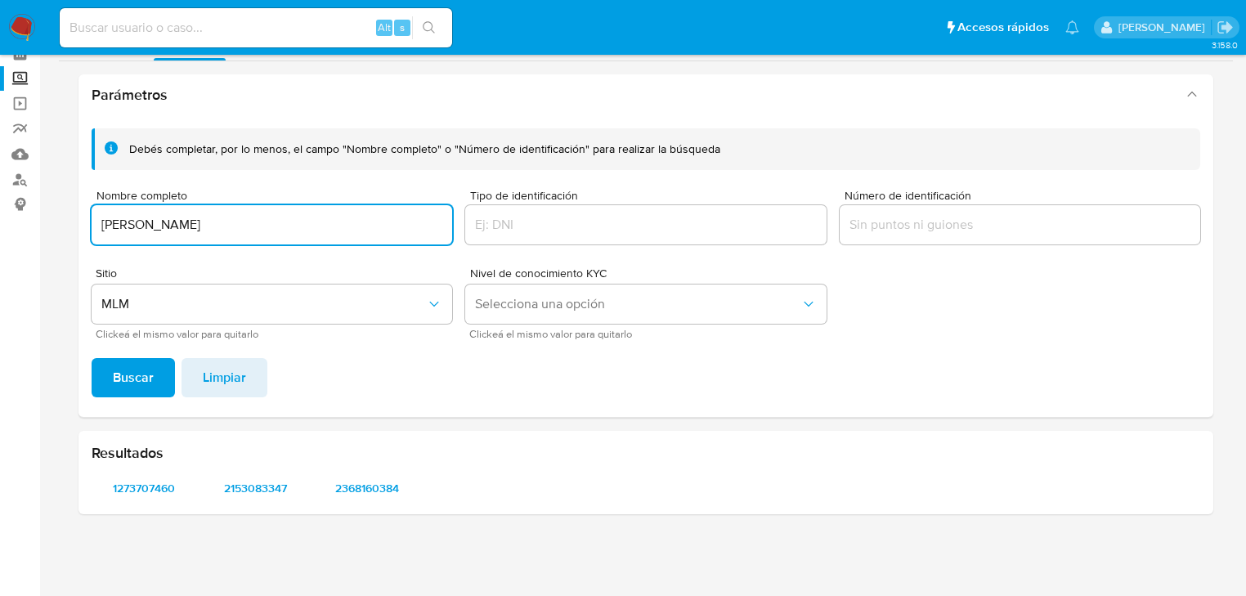
drag, startPoint x: 378, startPoint y: 230, endPoint x: 275, endPoint y: 359, distance: 164.5
click at [51, 240] on main "3.158.0" at bounding box center [623, 257] width 1246 height 678
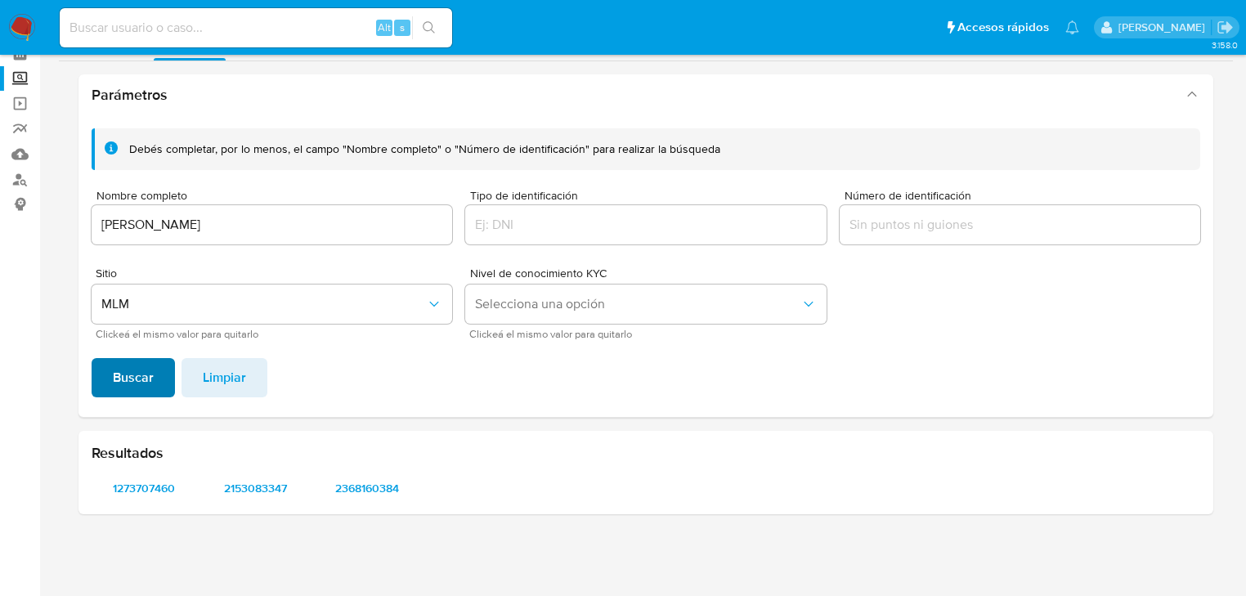
click at [134, 373] on span "Buscar" at bounding box center [133, 378] width 41 height 36
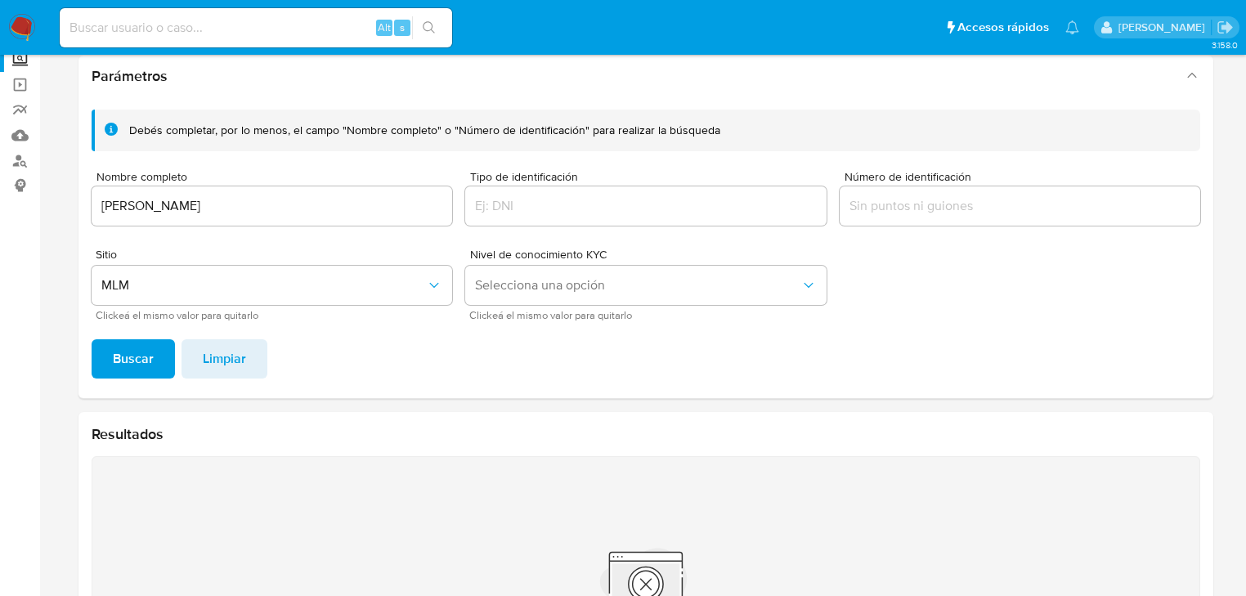
scroll to position [16, 0]
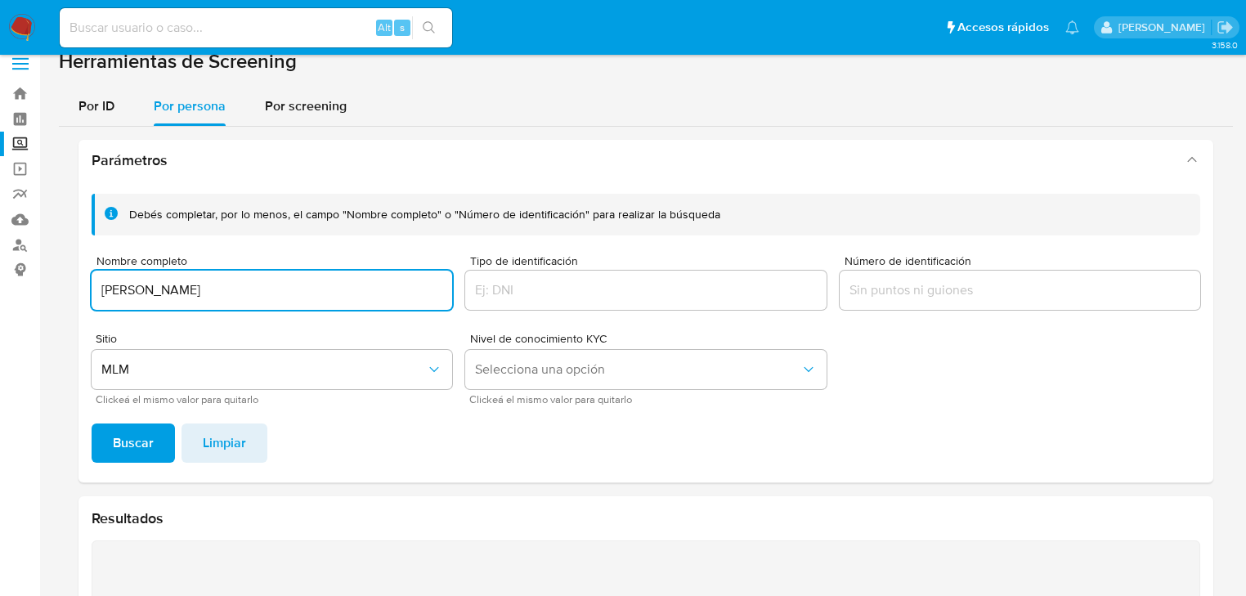
drag, startPoint x: 322, startPoint y: 286, endPoint x: -13, endPoint y: 253, distance: 336.7
click at [0, 253] on html "Pausado Ver notificaciones Alt s Accesos rápidos Presiona las siguientes teclas…" at bounding box center [623, 453] width 1246 height 938
type input "CLARA VERONICA MONTUFAR MARI"
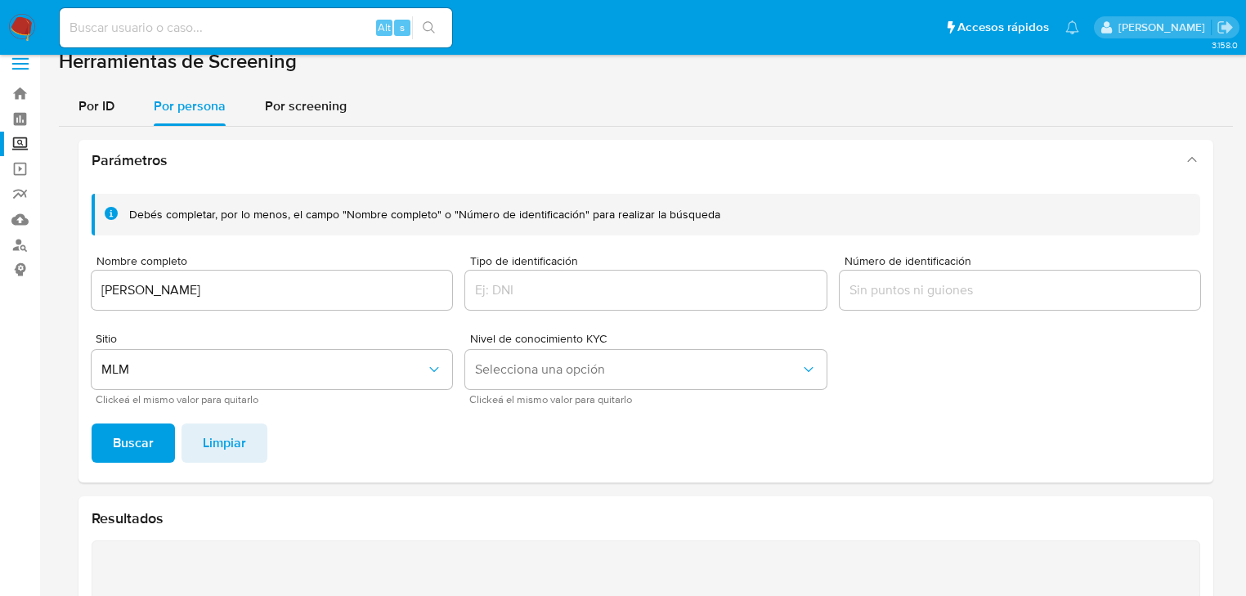
click at [151, 438] on span "Buscar" at bounding box center [133, 443] width 41 height 36
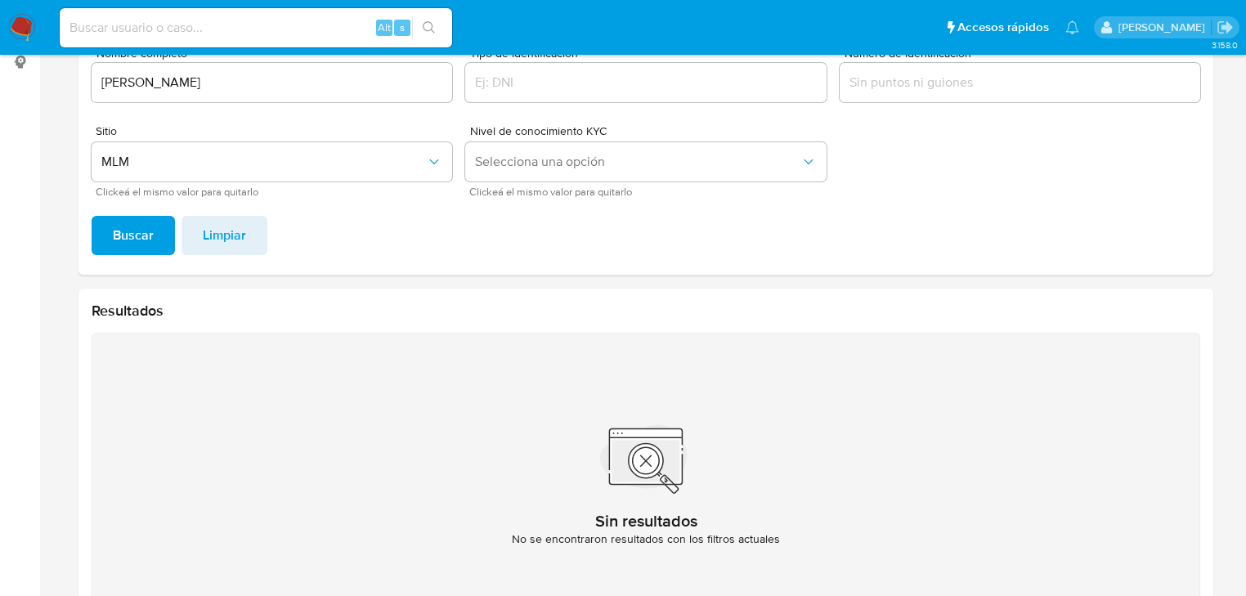
scroll to position [211, 0]
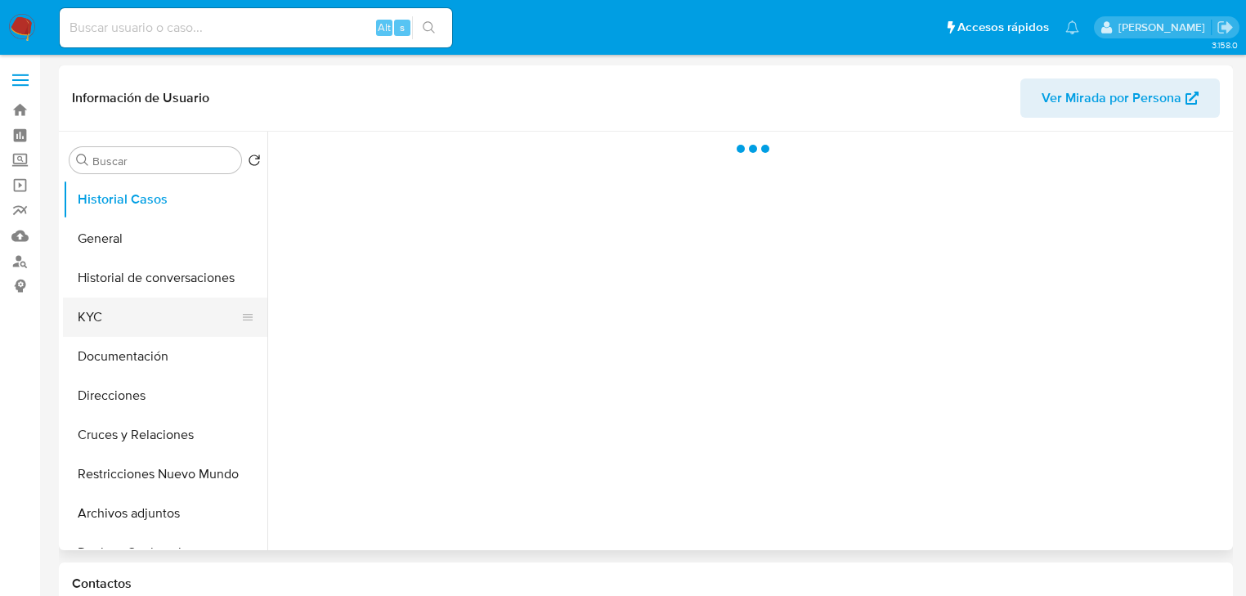
click at [118, 317] on button "KYC" at bounding box center [158, 316] width 191 height 39
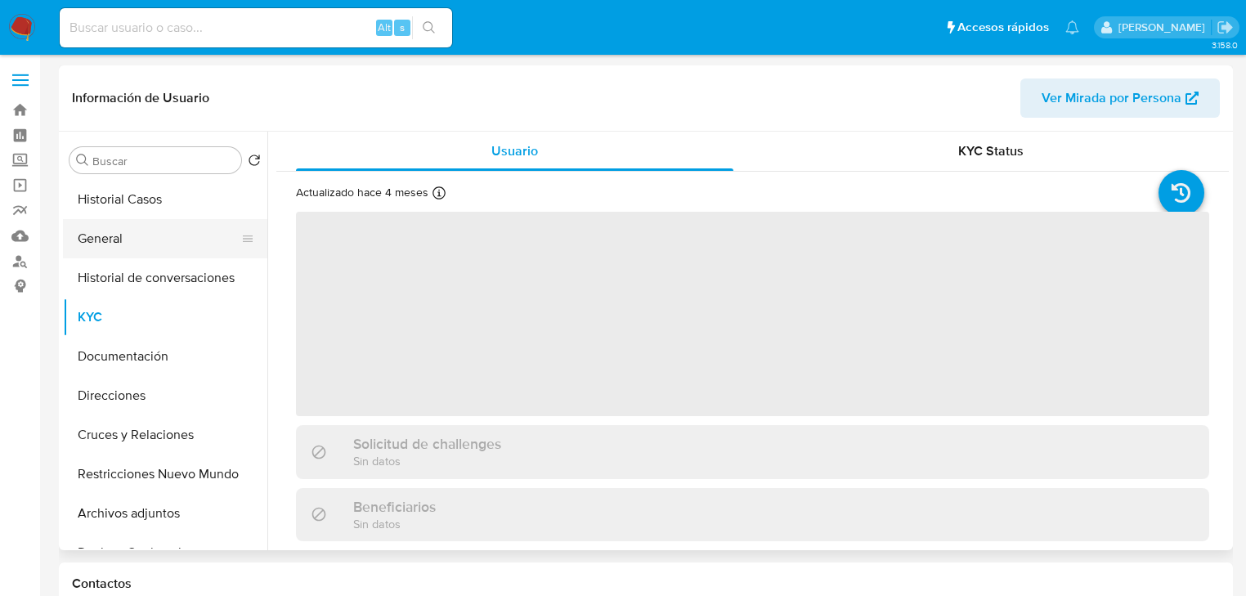
select select "10"
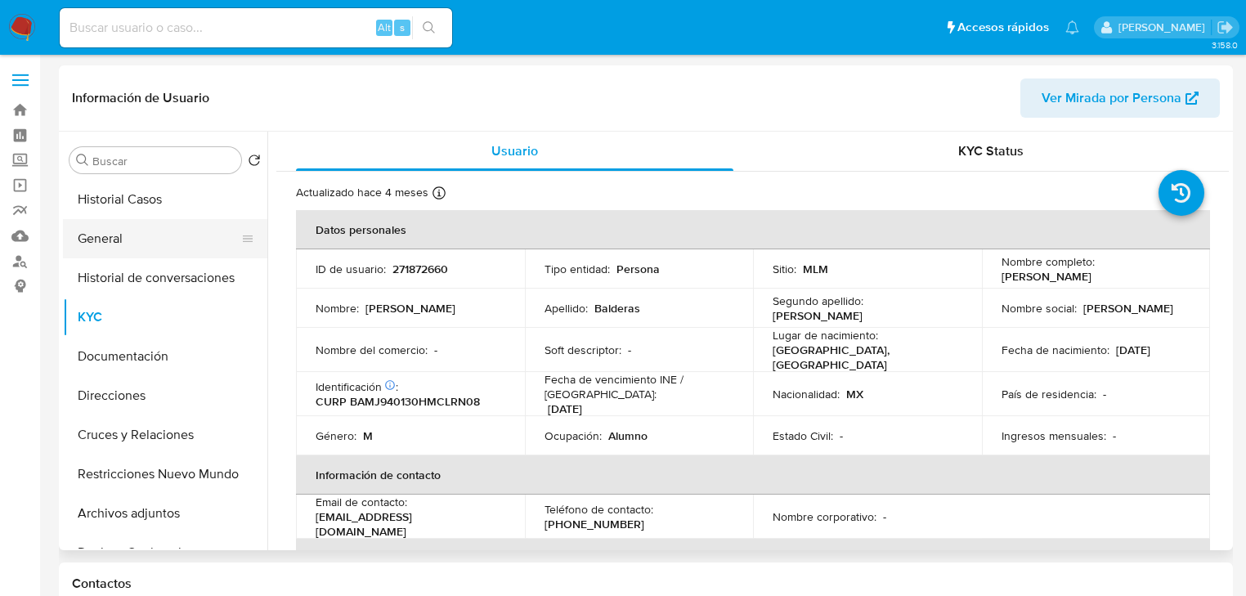
click at [116, 245] on button "General" at bounding box center [158, 238] width 191 height 39
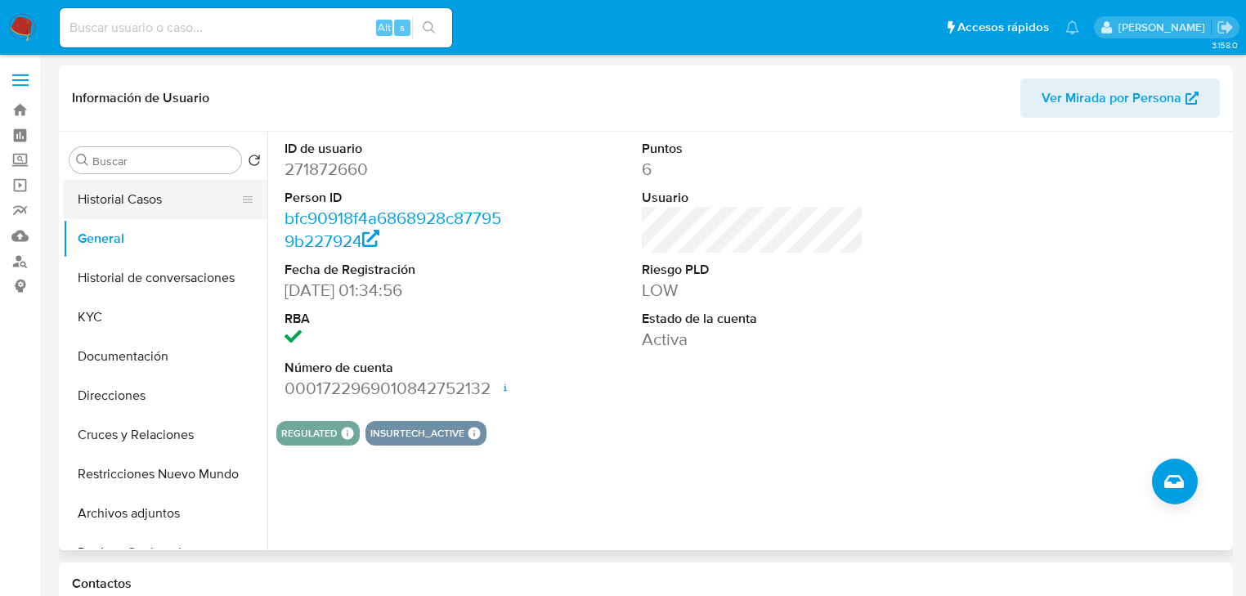
click at [134, 203] on button "Historial Casos" at bounding box center [158, 199] width 191 height 39
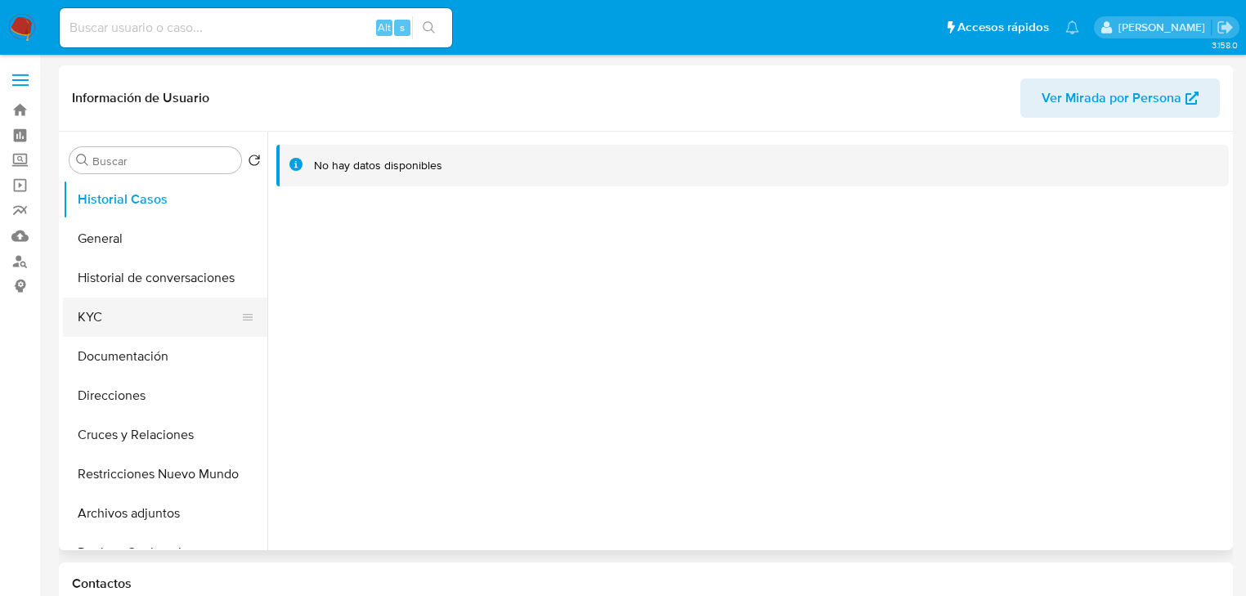
click at [92, 316] on button "KYC" at bounding box center [158, 316] width 191 height 39
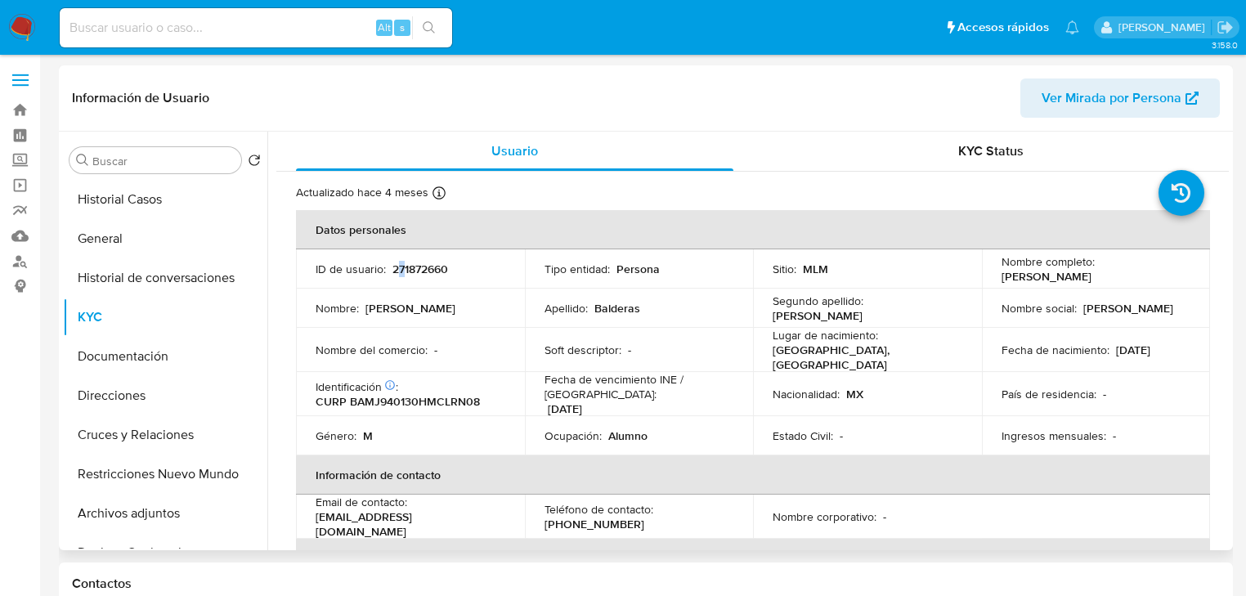
click at [393, 268] on p "271872660" at bounding box center [420, 269] width 56 height 15
click at [384, 278] on td "ID de usuario : 271872660" at bounding box center [410, 268] width 229 height 39
drag, startPoint x: 391, startPoint y: 268, endPoint x: 490, endPoint y: 268, distance: 99.7
click at [490, 268] on div "ID de usuario : 271872660" at bounding box center [410, 269] width 190 height 15
copy p "271872660"
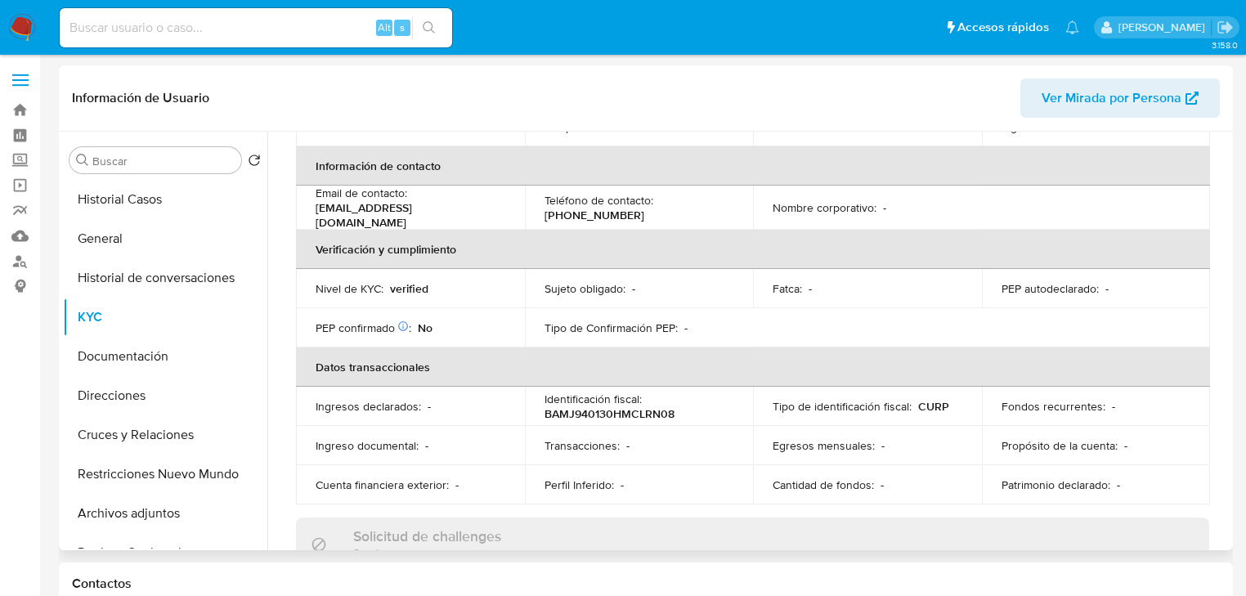
scroll to position [117, 0]
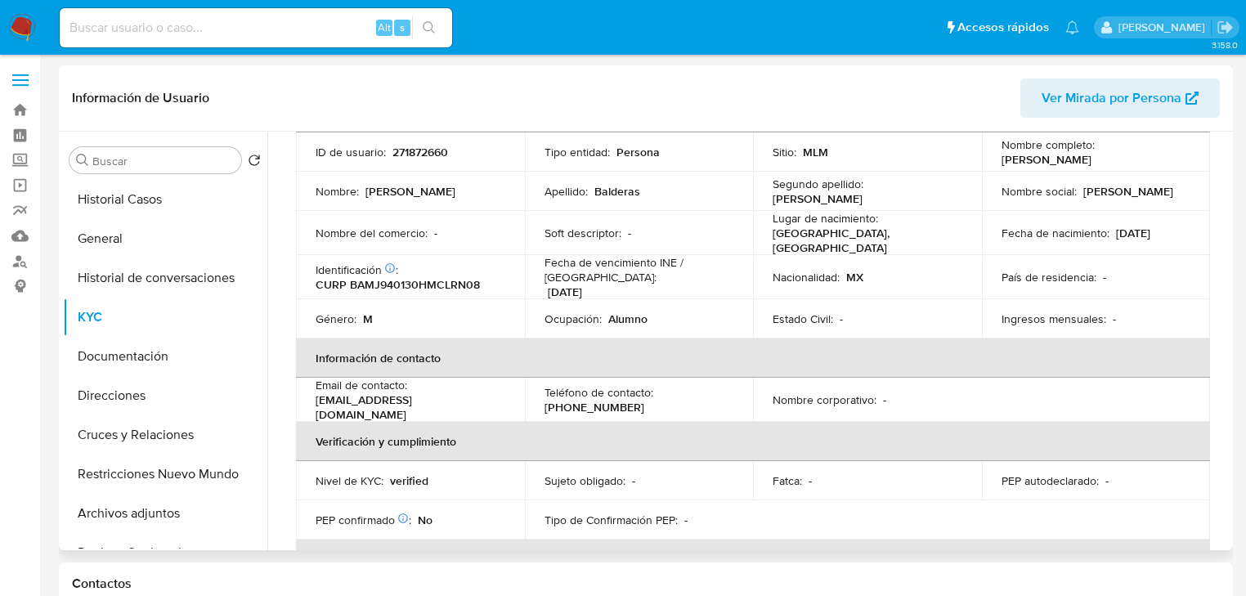
click at [1029, 320] on p "Ingresos mensuales :" at bounding box center [1053, 318] width 105 height 15
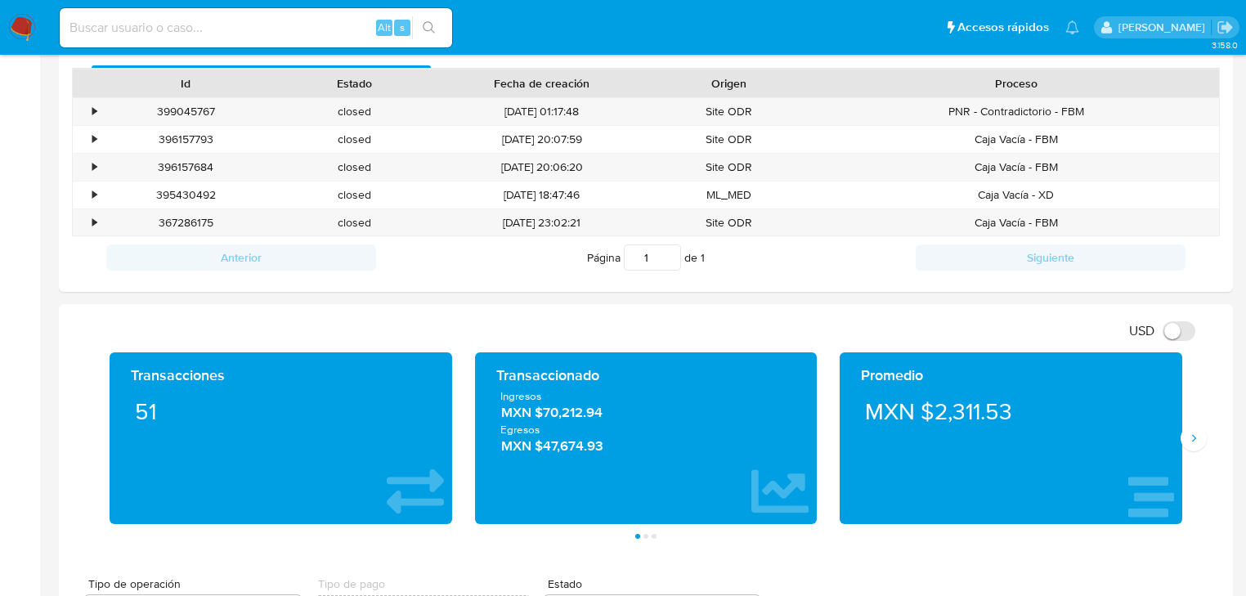
scroll to position [719, 0]
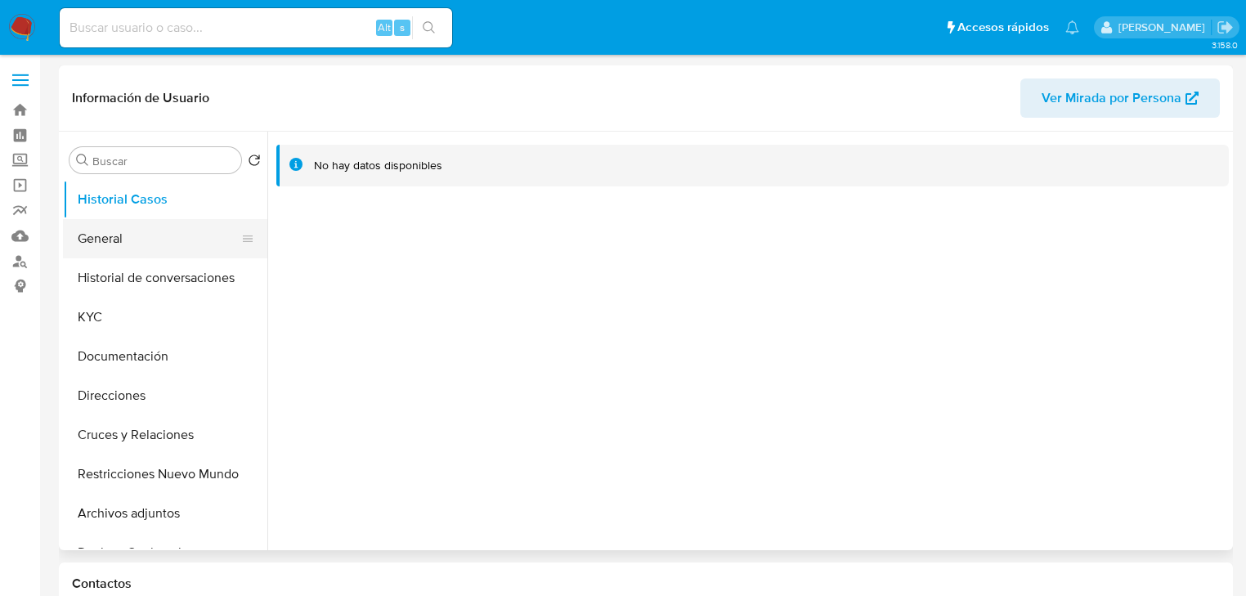
click at [85, 222] on button "General" at bounding box center [158, 238] width 191 height 39
select select "10"
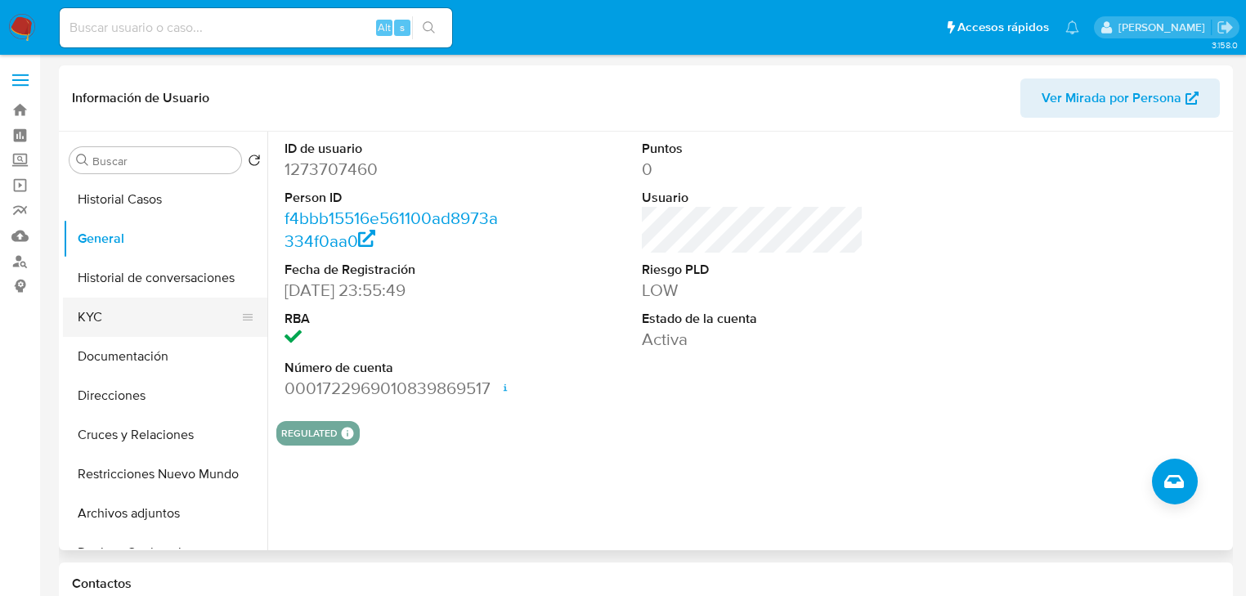
click at [101, 319] on button "KYC" at bounding box center [158, 316] width 191 height 39
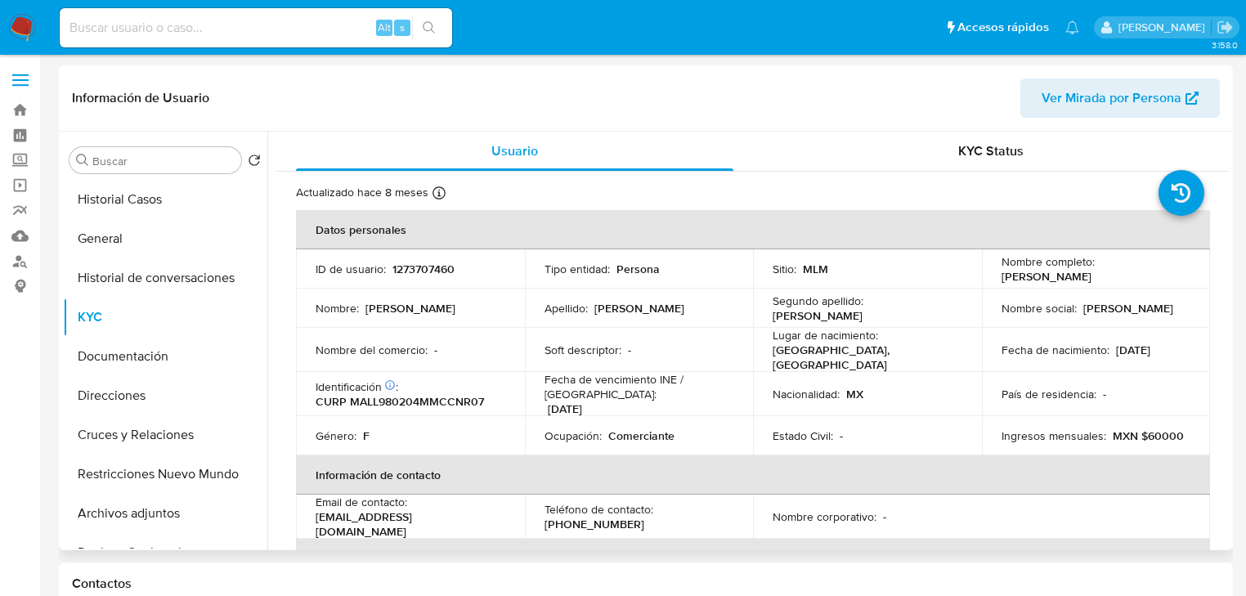
click at [417, 281] on td "ID de usuario : 1273707460" at bounding box center [410, 268] width 229 height 39
drag, startPoint x: 387, startPoint y: 265, endPoint x: 73, endPoint y: 283, distance: 315.2
click at [461, 265] on div "ID de usuario : 1273707460" at bounding box center [410, 269] width 190 height 15
copy div "1273707460"
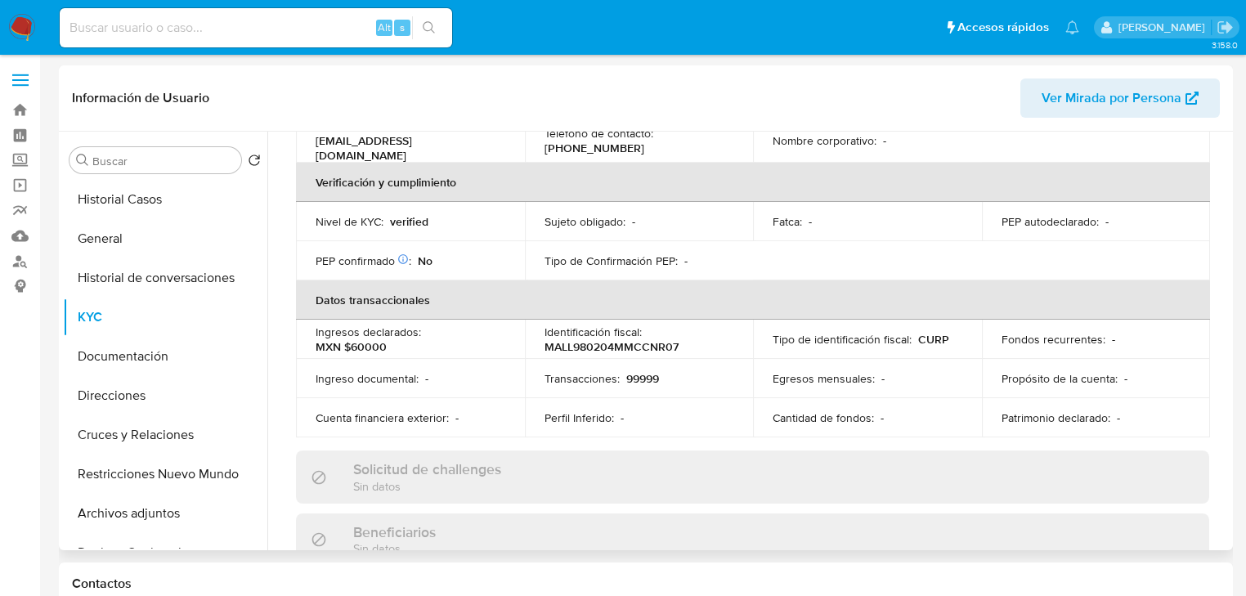
scroll to position [117, 0]
